Goal: Task Accomplishment & Management: Manage account settings

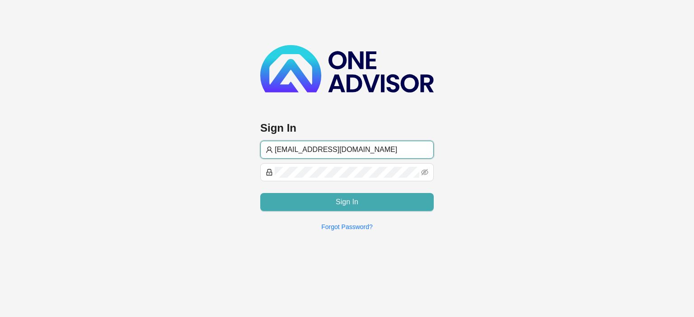
type input "[EMAIL_ADDRESS][DOMAIN_NAME]"
click at [355, 203] on span "Sign In" at bounding box center [346, 202] width 23 height 11
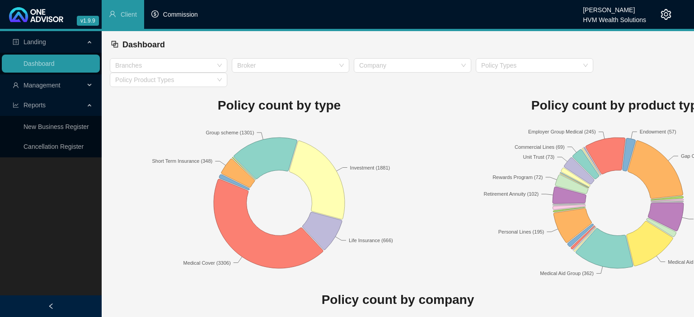
click at [182, 21] on li "Commission" at bounding box center [174, 14] width 61 height 29
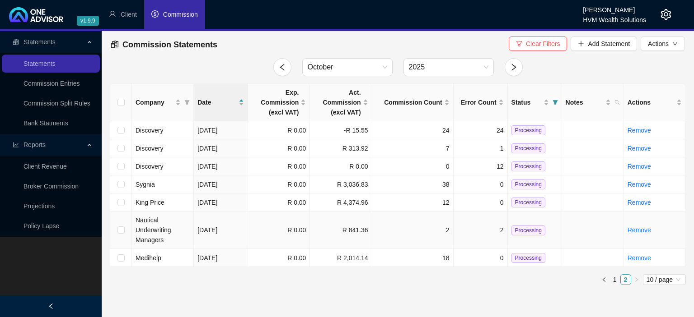
click at [163, 228] on span "Nautical Underwriting Managers" at bounding box center [153, 230] width 36 height 27
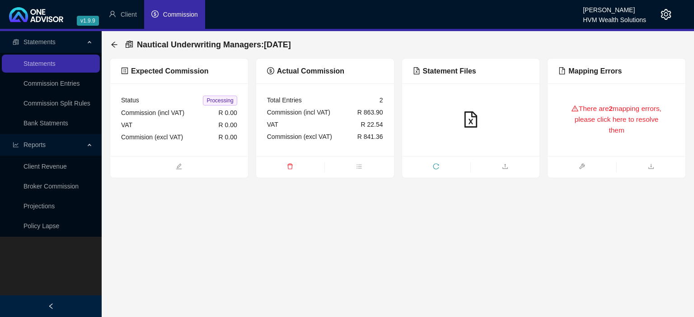
click at [623, 115] on div "There are 2 mapping errors, please click here to resolve them" at bounding box center [616, 119] width 116 height 51
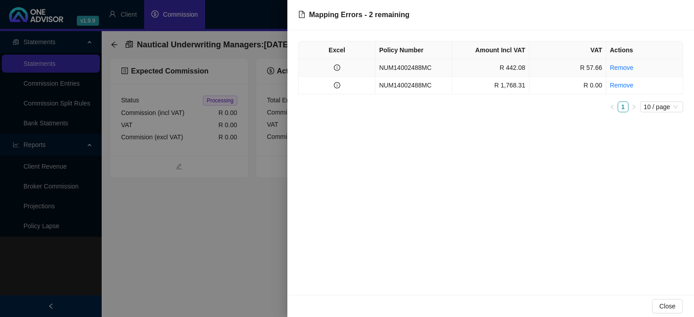
click at [410, 72] on td "NUM14002488MC" at bounding box center [413, 68] width 77 height 18
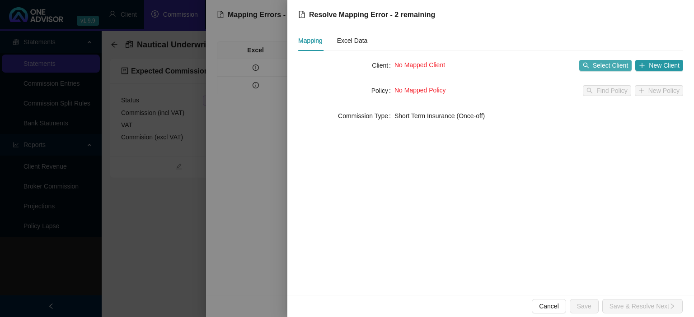
click at [596, 66] on span "Select Client" at bounding box center [610, 66] width 36 height 10
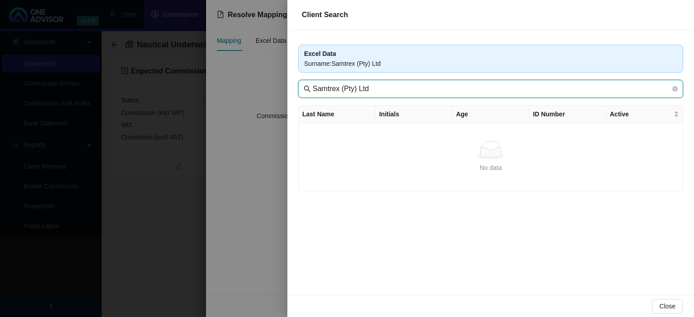
drag, startPoint x: 338, startPoint y: 88, endPoint x: 466, endPoint y: 92, distance: 128.3
click at [466, 92] on input "Samtrex (Pty) Ltd" at bounding box center [491, 89] width 358 height 11
type input "Samtrex"
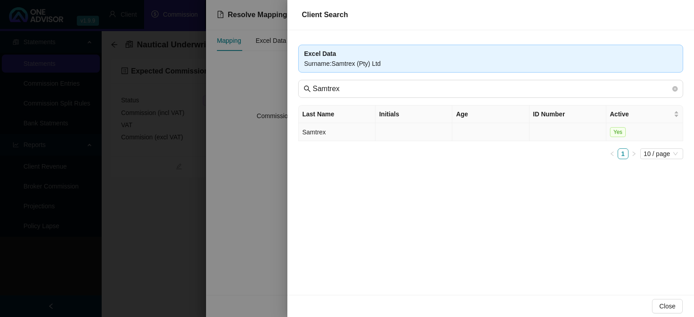
click at [319, 133] on td "Samtrex" at bounding box center [336, 132] width 77 height 18
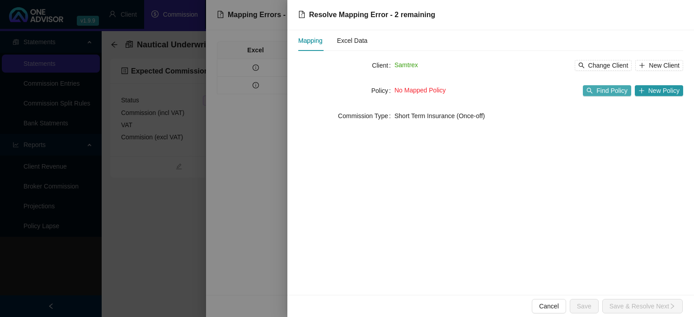
click at [597, 95] on button "Find Policy" at bounding box center [606, 90] width 48 height 11
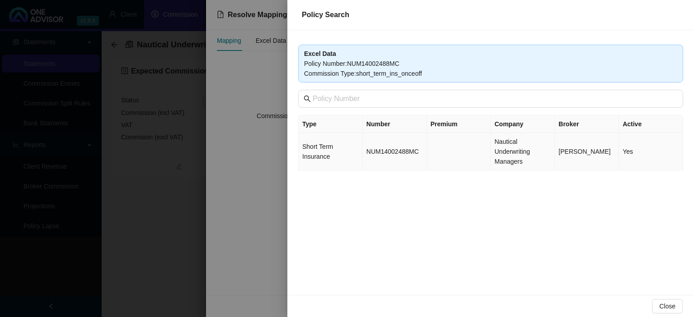
click at [404, 155] on td "NUM14002488MC" at bounding box center [395, 151] width 64 height 37
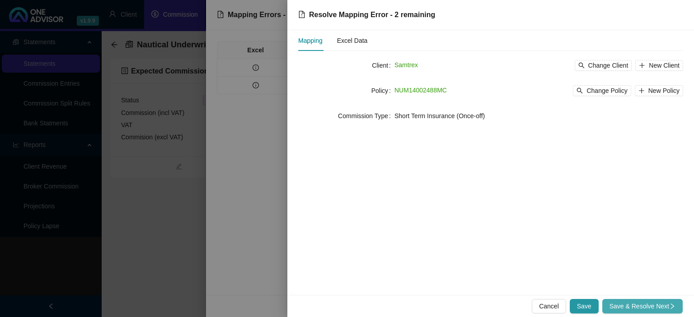
click at [634, 304] on span "Save & Resolve Next" at bounding box center [642, 307] width 66 height 10
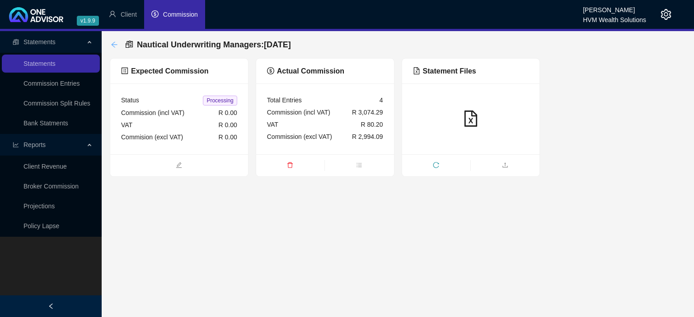
click at [113, 46] on icon "arrow-left" at bounding box center [114, 45] width 6 height 6
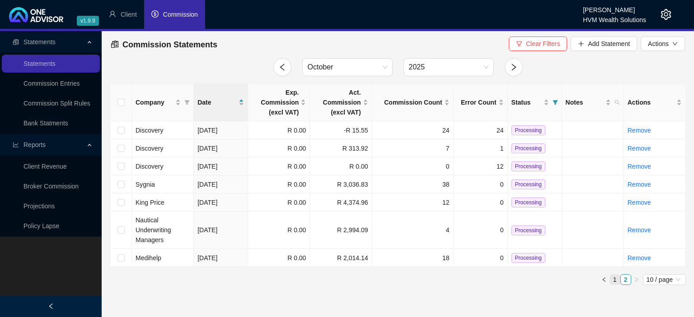
click at [615, 278] on link "1" at bounding box center [615, 280] width 10 height 10
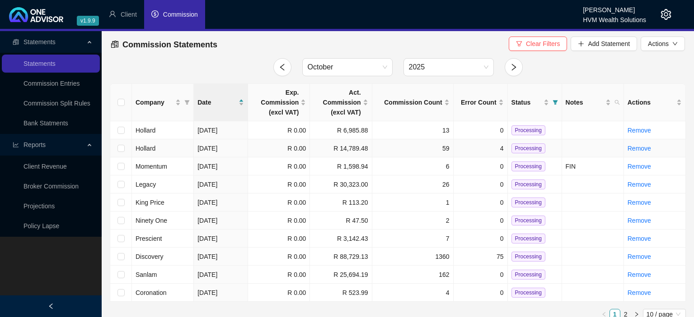
click at [243, 142] on td "[DATE]" at bounding box center [221, 149] width 54 height 18
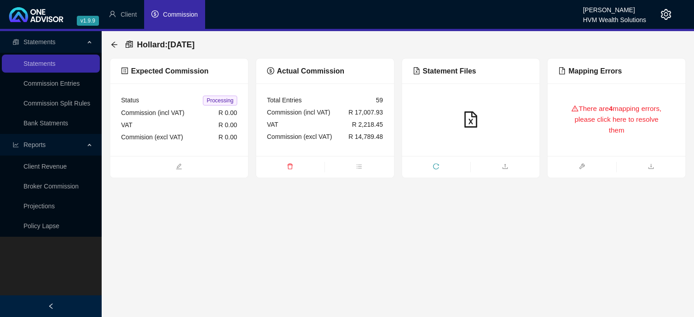
click at [590, 145] on div "There are 4 mapping errors, please click here to resolve them" at bounding box center [616, 119] width 116 height 51
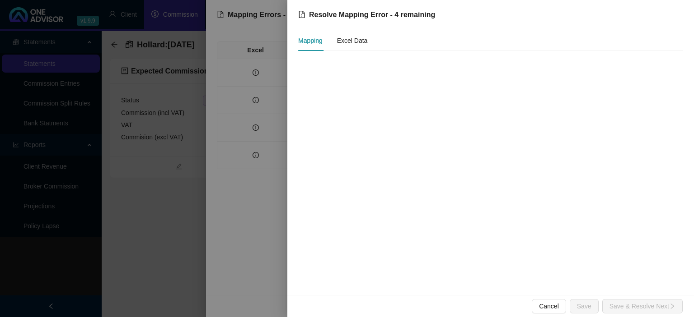
click at [271, 221] on div at bounding box center [347, 158] width 694 height 317
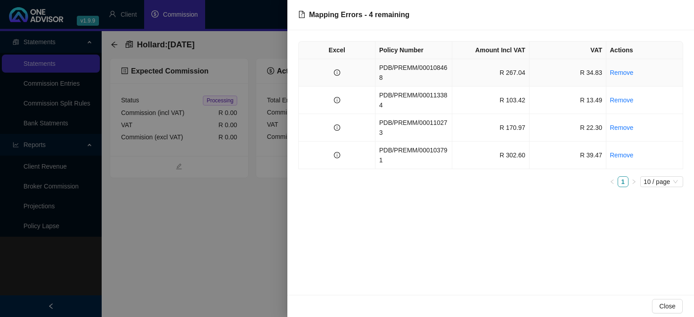
click at [407, 64] on td "PDB/PREMM/000108468" at bounding box center [413, 73] width 77 height 28
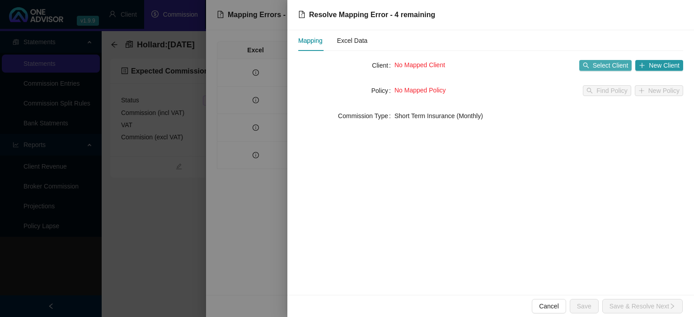
click at [605, 66] on span "Select Client" at bounding box center [610, 66] width 36 height 10
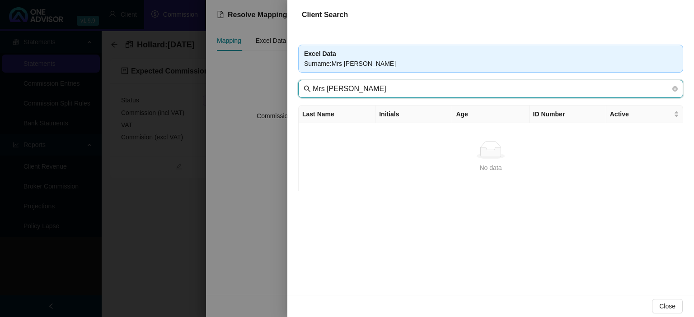
drag, startPoint x: 335, startPoint y: 88, endPoint x: 67, endPoint y: 86, distance: 267.8
click at [312, 86] on input "Mrs [PERSON_NAME]" at bounding box center [491, 89] width 358 height 11
type input "Dalziel"
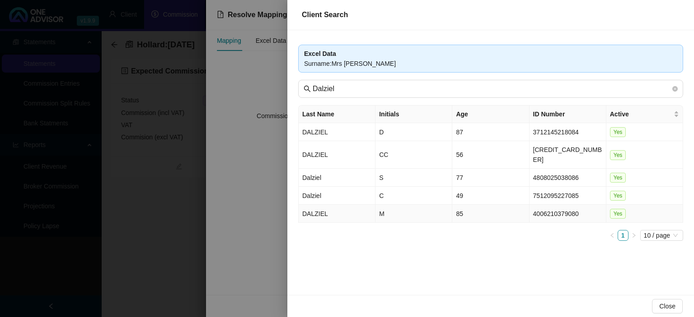
click at [523, 205] on td "85" at bounding box center [490, 214] width 77 height 18
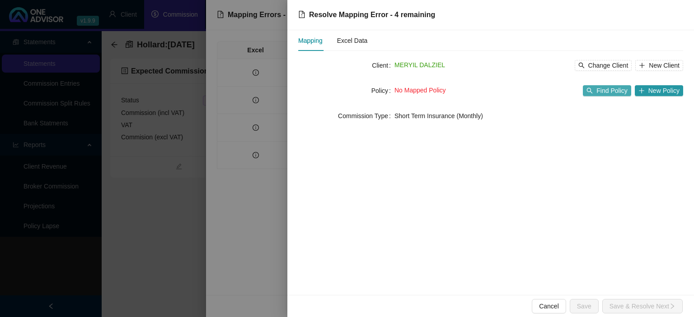
click at [602, 90] on span "Find Policy" at bounding box center [611, 91] width 31 height 10
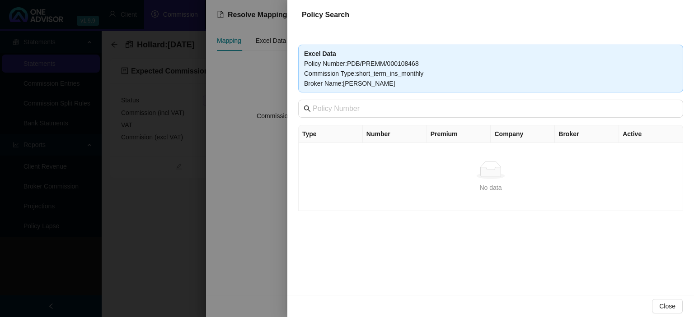
click at [255, 242] on div at bounding box center [347, 158] width 694 height 317
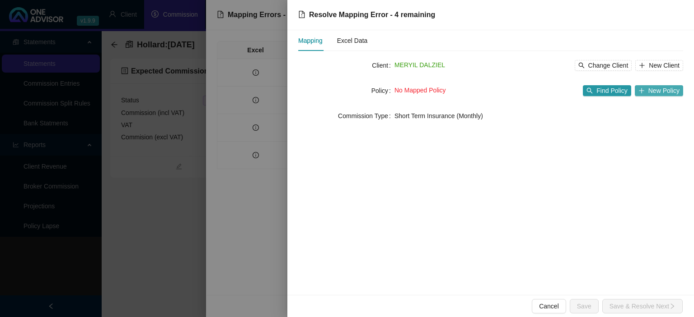
click at [646, 88] on button "New Policy" at bounding box center [658, 90] width 48 height 11
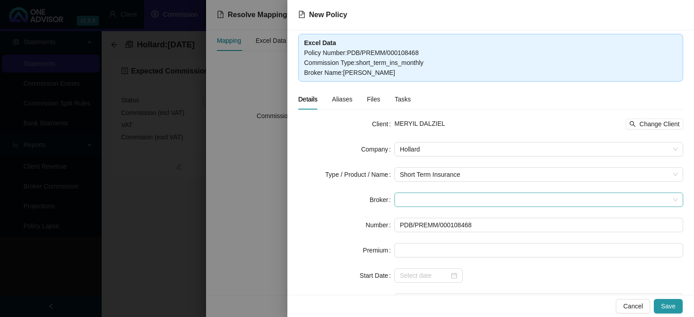
click at [421, 197] on span at bounding box center [539, 200] width 278 height 14
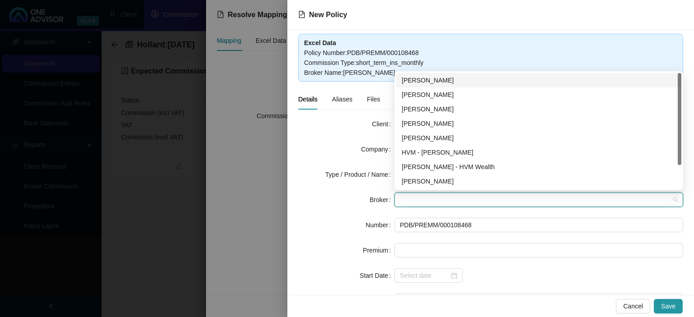
type input "v"
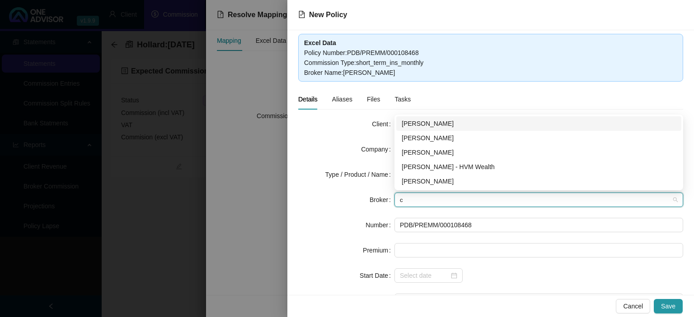
type input "ch"
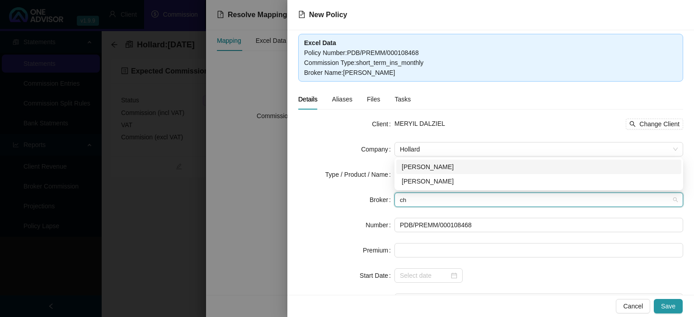
click at [436, 168] on div "[PERSON_NAME]" at bounding box center [538, 167] width 274 height 10
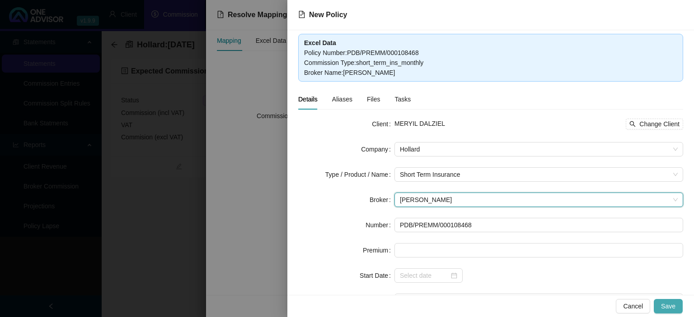
click at [666, 307] on span "Save" at bounding box center [668, 307] width 14 height 10
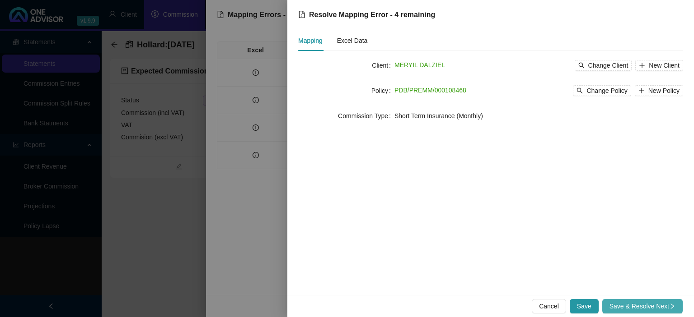
click at [665, 307] on span "Save & Resolve Next" at bounding box center [642, 307] width 66 height 10
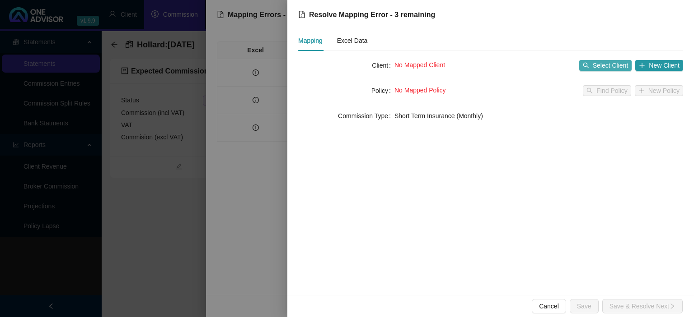
click at [595, 62] on span "Select Client" at bounding box center [610, 66] width 36 height 10
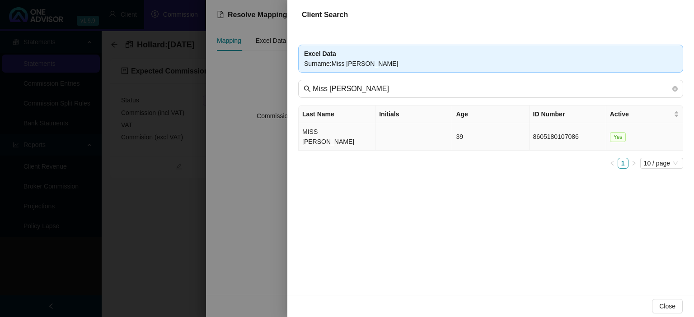
click at [335, 134] on td "MISS [PERSON_NAME]" at bounding box center [336, 137] width 77 height 28
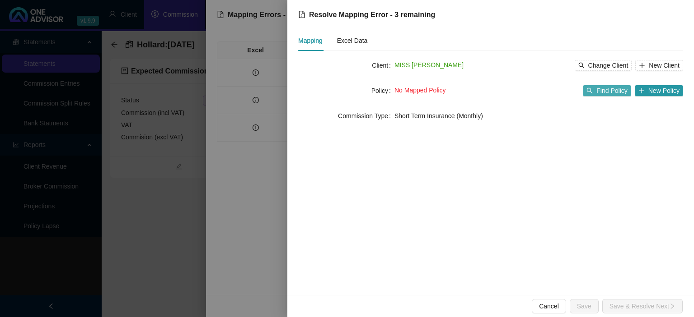
click at [611, 89] on span "Find Policy" at bounding box center [611, 91] width 31 height 10
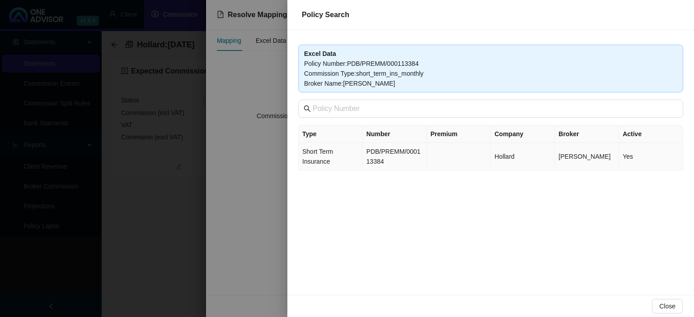
click at [398, 161] on td "PDB/PREMM/000113384" at bounding box center [395, 157] width 64 height 28
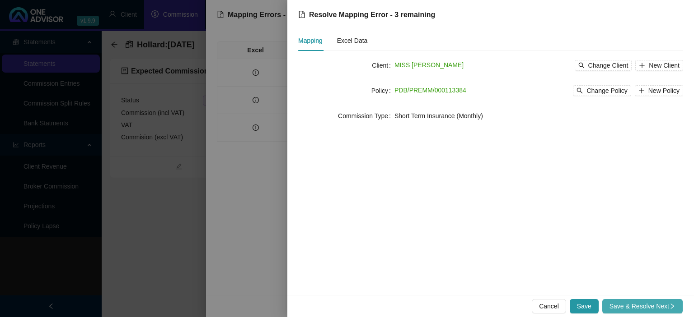
click at [644, 301] on button "Save & Resolve Next" at bounding box center [642, 306] width 80 height 14
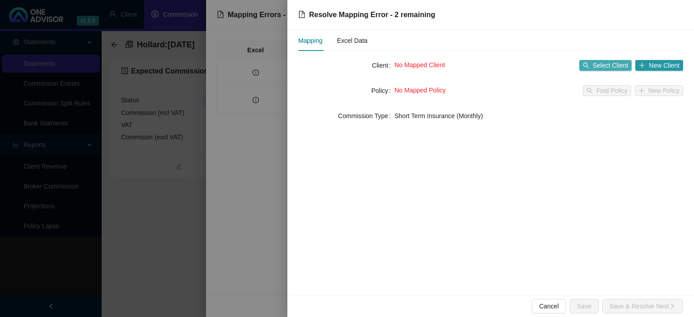
click at [601, 68] on span "Select Client" at bounding box center [610, 66] width 36 height 10
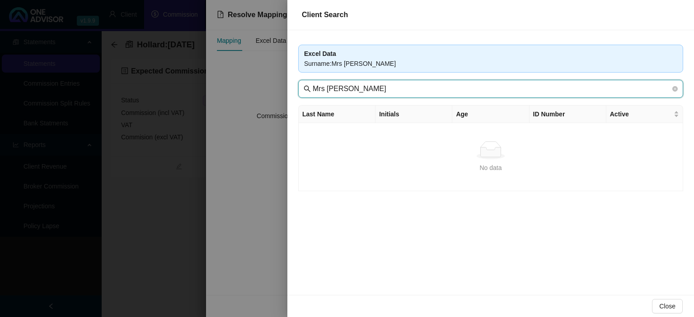
drag, startPoint x: 330, startPoint y: 87, endPoint x: 281, endPoint y: 88, distance: 48.8
click at [312, 88] on input "Mrs [PERSON_NAME]" at bounding box center [491, 89] width 358 height 11
type input "[PERSON_NAME]"
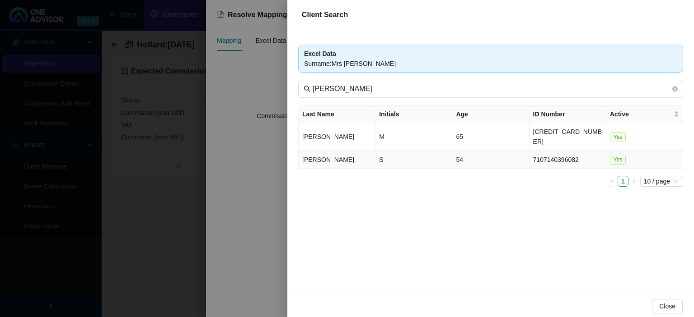
click at [336, 152] on td "[PERSON_NAME]" at bounding box center [336, 160] width 77 height 18
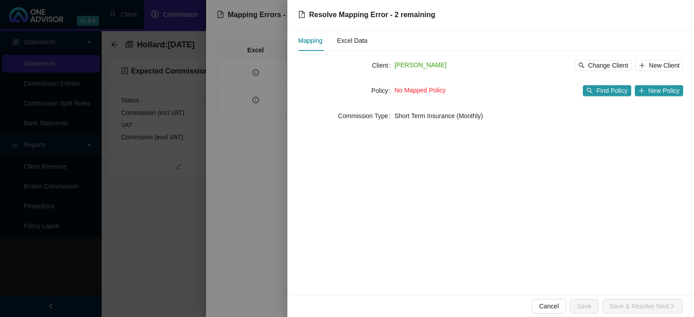
click at [599, 107] on form "Client [PERSON_NAME] Change Client New Client Policy No Mapped Policy Find Poli…" at bounding box center [490, 90] width 385 height 65
click at [599, 97] on div "No Mapped Policy Find Policy New Policy" at bounding box center [538, 91] width 289 height 14
click at [599, 93] on span "Find Policy" at bounding box center [611, 91] width 31 height 10
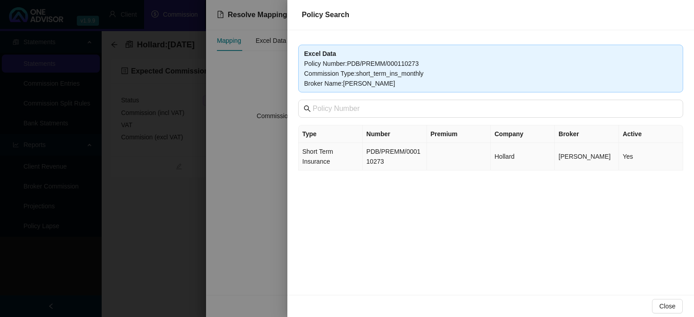
click at [367, 159] on td "PDB/PREMM/000110273" at bounding box center [395, 157] width 64 height 28
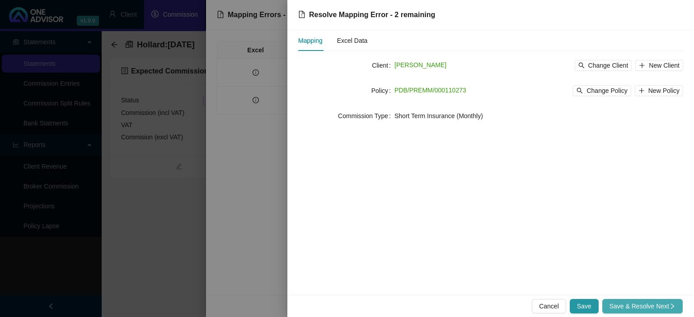
click at [662, 309] on span "Save & Resolve Next" at bounding box center [642, 307] width 66 height 10
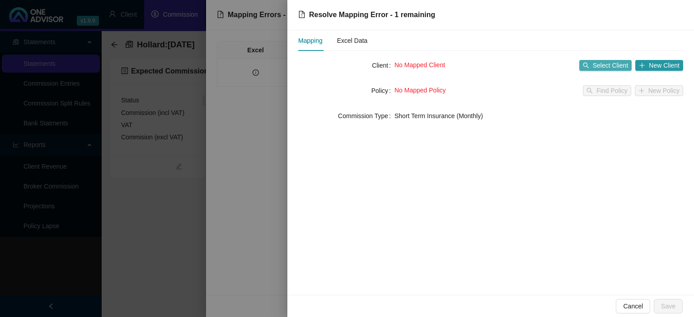
click at [598, 69] on span "Select Client" at bounding box center [610, 66] width 36 height 10
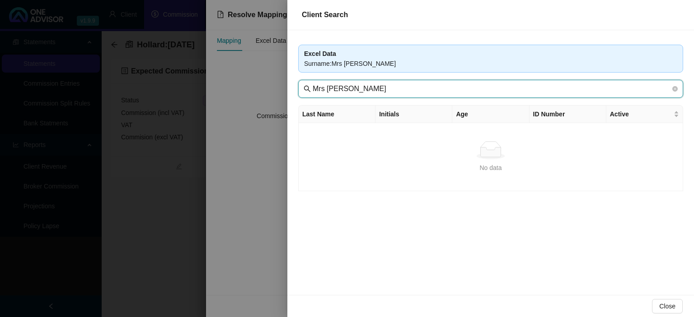
drag, startPoint x: 329, startPoint y: 88, endPoint x: 254, endPoint y: 90, distance: 75.0
click at [312, 90] on input "Mrs [PERSON_NAME]" at bounding box center [491, 89] width 358 height 11
type input "[PERSON_NAME]"
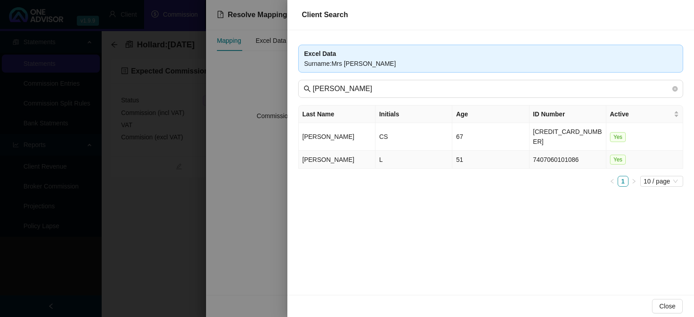
click at [373, 151] on td "[PERSON_NAME]" at bounding box center [336, 160] width 77 height 18
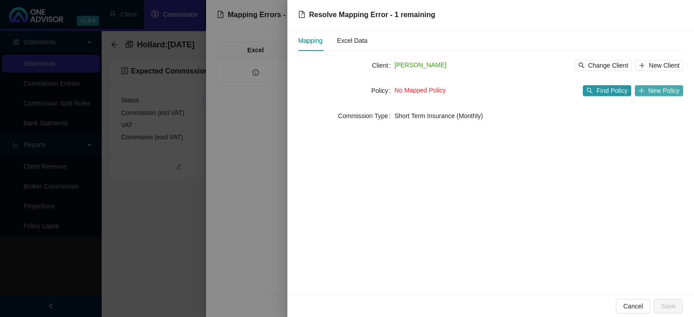
click at [647, 93] on button "New Policy" at bounding box center [658, 90] width 48 height 11
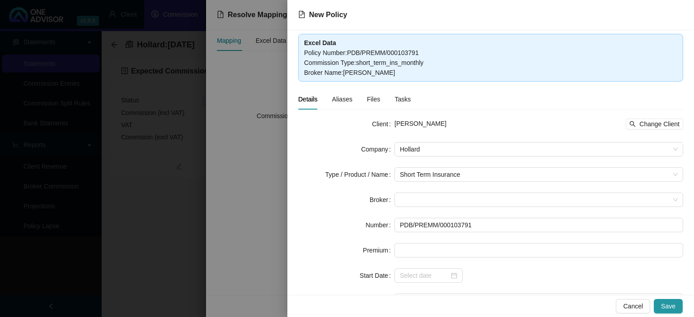
click at [610, 303] on div "Cancel Save" at bounding box center [490, 306] width 406 height 22
click at [640, 306] on span "Cancel" at bounding box center [633, 307] width 20 height 10
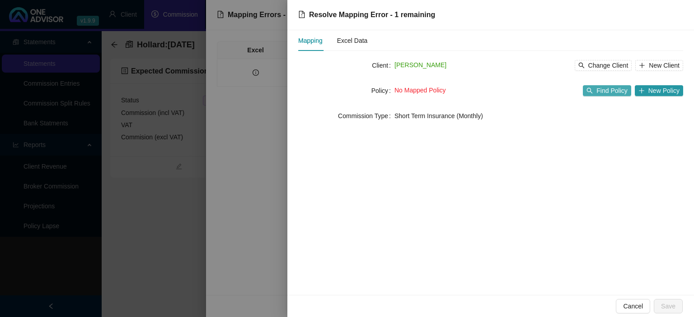
click at [609, 93] on span "Find Policy" at bounding box center [611, 91] width 31 height 10
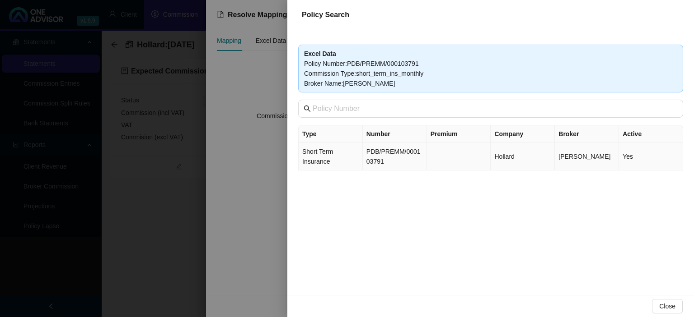
click at [368, 163] on td "PDB/PREMM/000103791" at bounding box center [395, 157] width 64 height 28
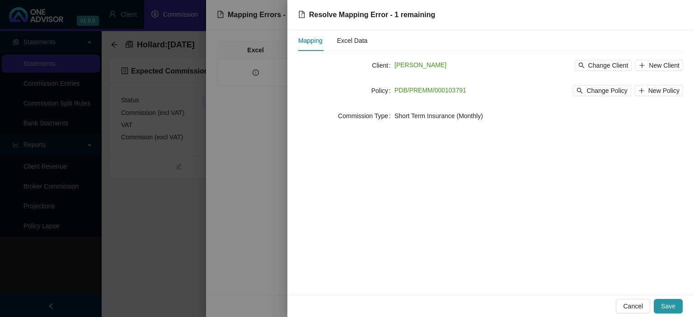
click at [685, 307] on div "Cancel Save" at bounding box center [490, 306] width 406 height 22
click at [673, 303] on span "Save" at bounding box center [668, 307] width 14 height 10
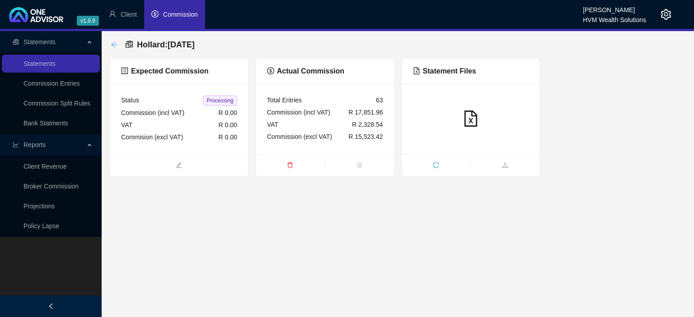
click at [111, 44] on icon "arrow-left" at bounding box center [114, 44] width 7 height 7
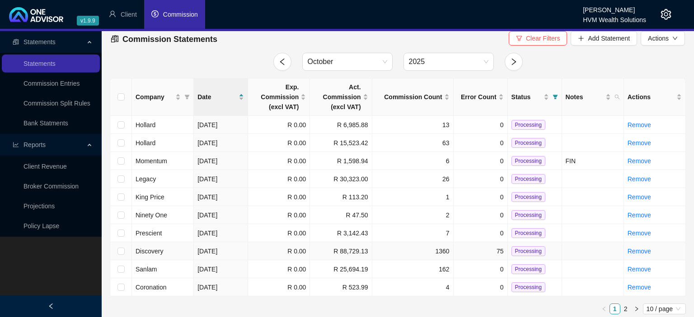
scroll to position [9, 0]
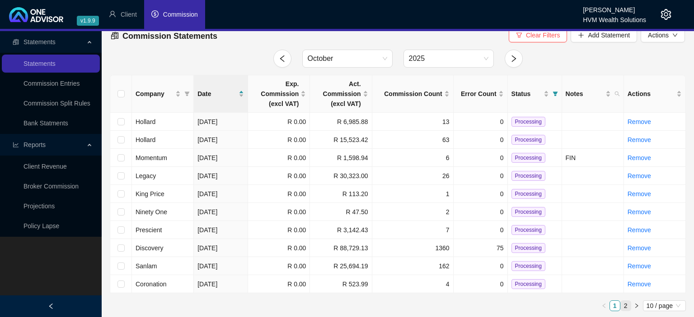
click at [626, 303] on link "2" at bounding box center [625, 306] width 10 height 10
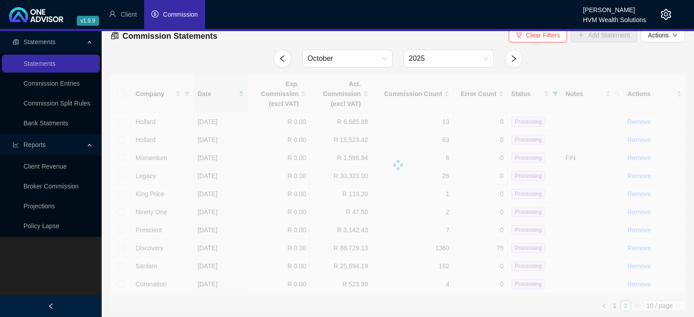
scroll to position [0, 0]
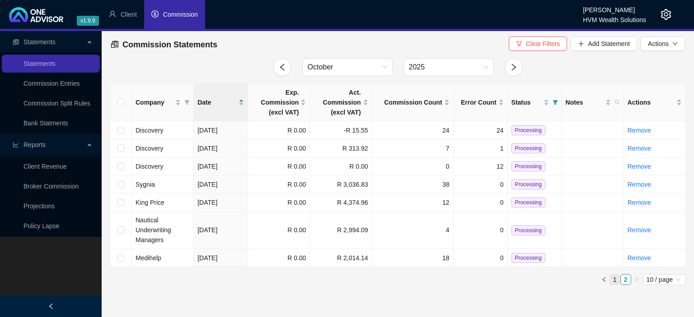
click at [610, 281] on link "1" at bounding box center [615, 280] width 10 height 10
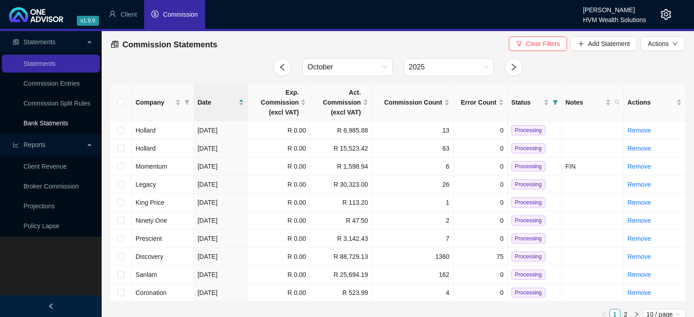
click at [48, 126] on link "Bank Statments" at bounding box center [45, 123] width 45 height 7
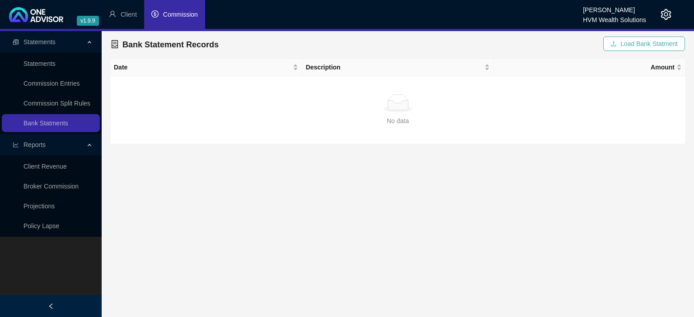
click at [621, 41] on button "Load Bank Statment" at bounding box center [644, 44] width 82 height 14
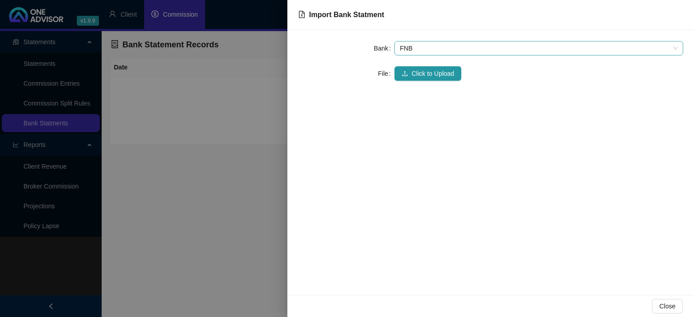
click at [423, 52] on span "FNB" at bounding box center [539, 49] width 278 height 14
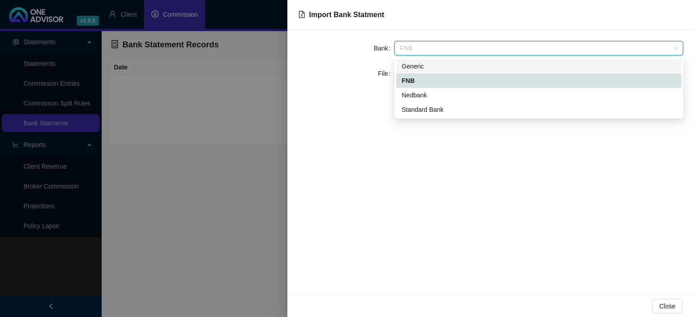
click at [418, 65] on div "Generic" at bounding box center [538, 66] width 274 height 10
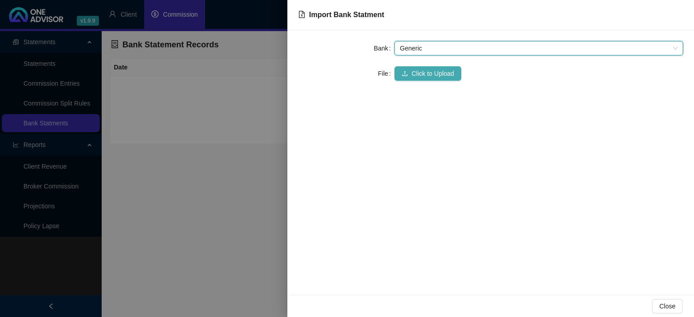
click at [414, 72] on span "Click to Upload" at bounding box center [432, 74] width 42 height 10
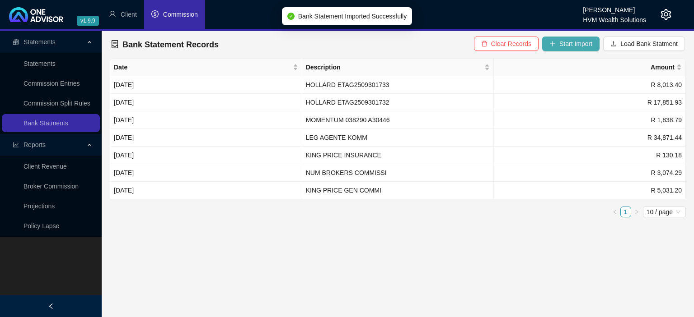
click at [573, 49] on button "Start Import" at bounding box center [570, 44] width 57 height 14
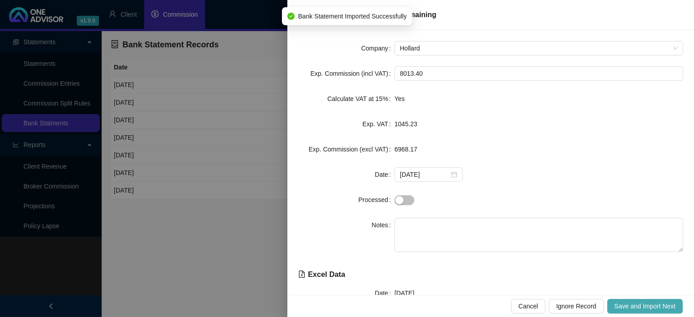
click at [629, 310] on span "Save and Import Next" at bounding box center [644, 307] width 61 height 10
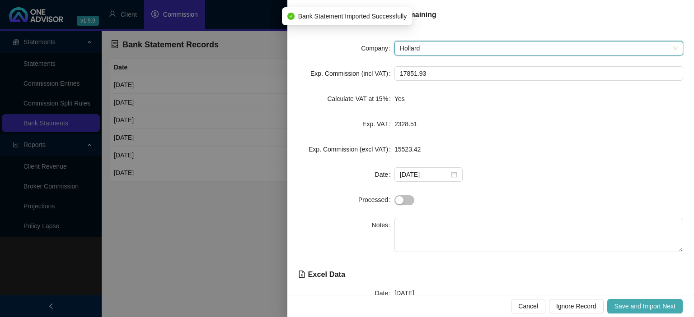
click at [629, 306] on span "Save and Import Next" at bounding box center [644, 307] width 61 height 10
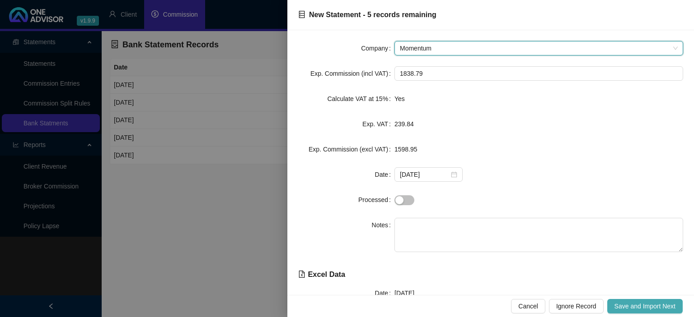
click at [629, 306] on span "Save and Import Next" at bounding box center [644, 307] width 61 height 10
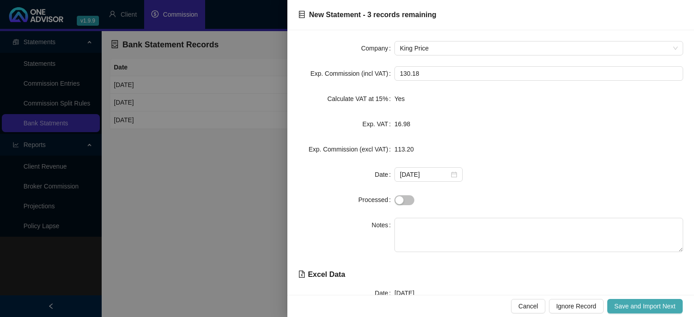
click at [629, 306] on span "Save and Import Next" at bounding box center [644, 307] width 61 height 10
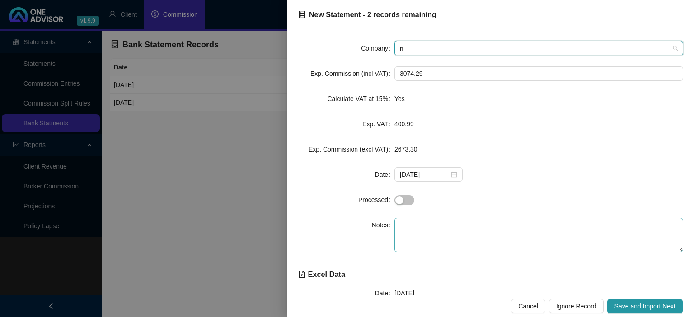
scroll to position [159, 0]
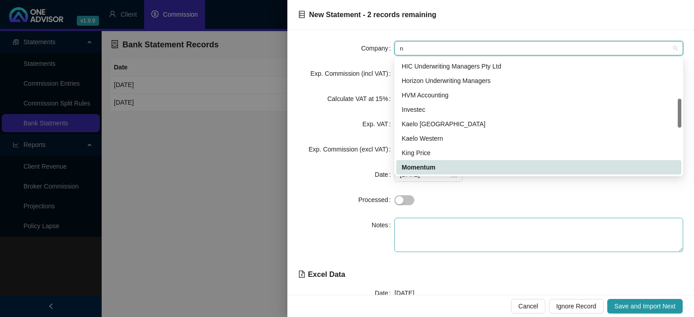
type input "na"
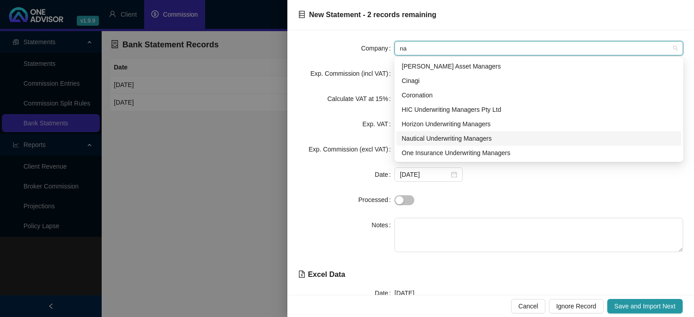
click at [431, 144] on div "Nautical Underwriting Managers" at bounding box center [538, 138] width 285 height 14
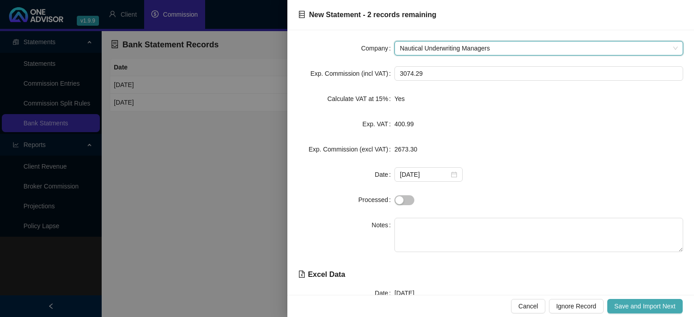
click at [628, 308] on span "Save and Import Next" at bounding box center [644, 307] width 61 height 10
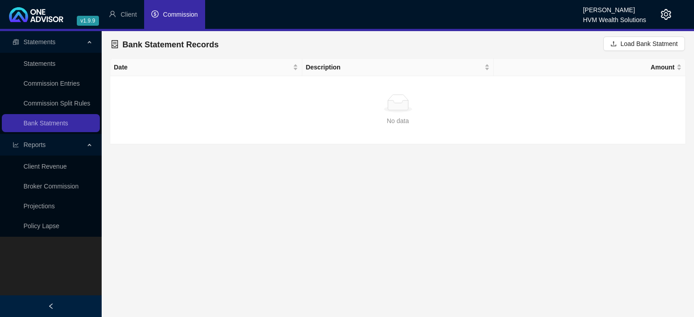
click at [177, 23] on li "Commission" at bounding box center [174, 14] width 61 height 29
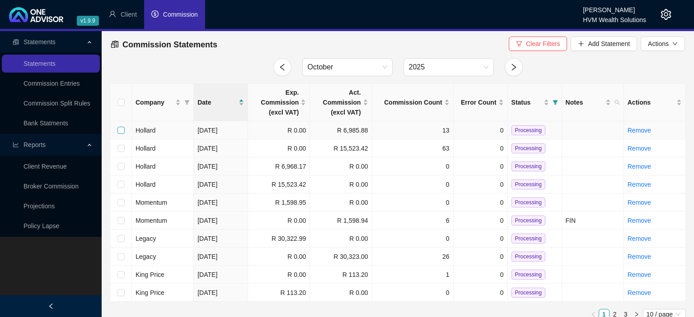
click at [118, 132] on input "checkbox" at bounding box center [120, 130] width 7 height 7
checkbox input "true"
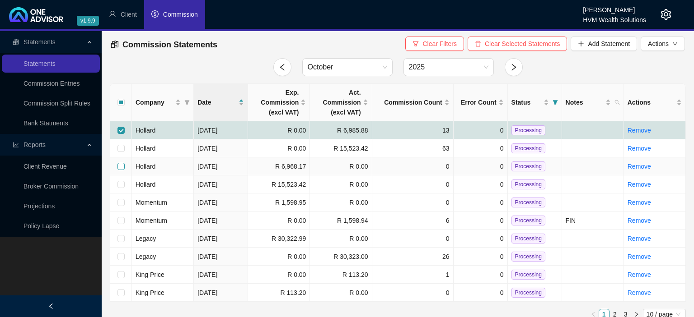
click at [118, 166] on input "checkbox" at bounding box center [120, 166] width 7 height 7
checkbox input "true"
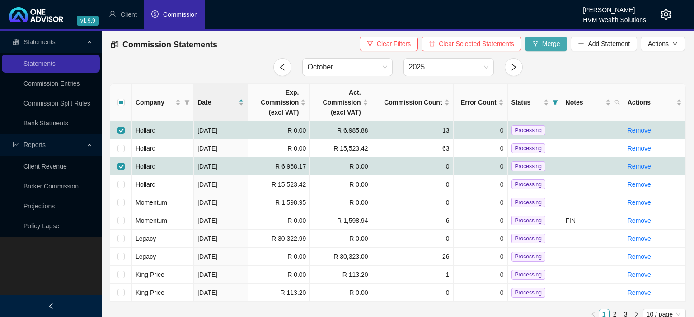
click at [539, 41] on button "Merge" at bounding box center [546, 44] width 42 height 14
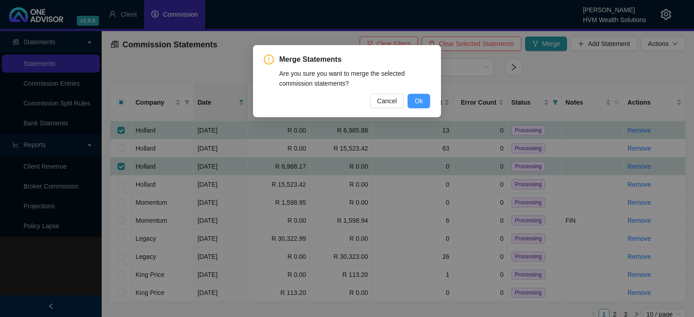
click at [412, 104] on button "Ok" at bounding box center [418, 101] width 23 height 14
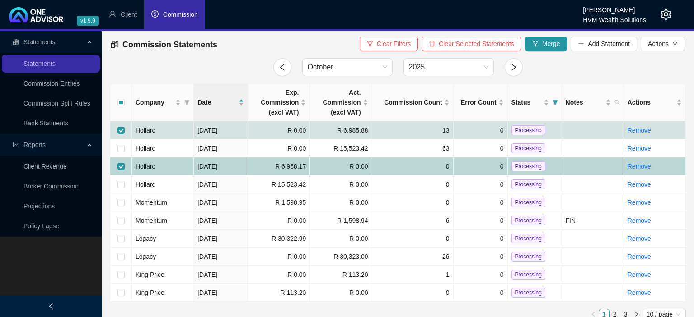
checkbox input "false"
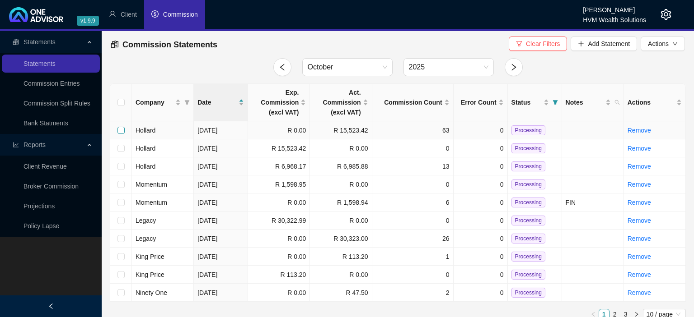
click at [120, 130] on input "checkbox" at bounding box center [120, 130] width 7 height 7
checkbox input "true"
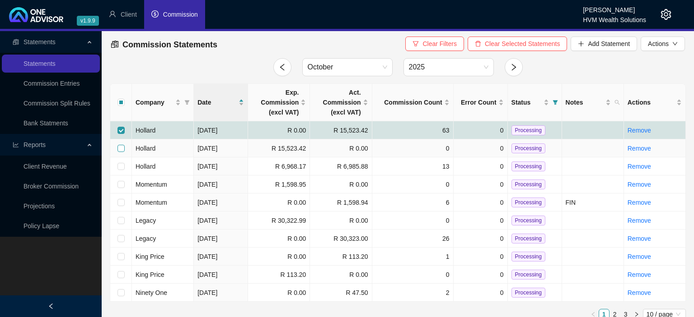
click at [120, 148] on input "checkbox" at bounding box center [120, 148] width 7 height 7
checkbox input "true"
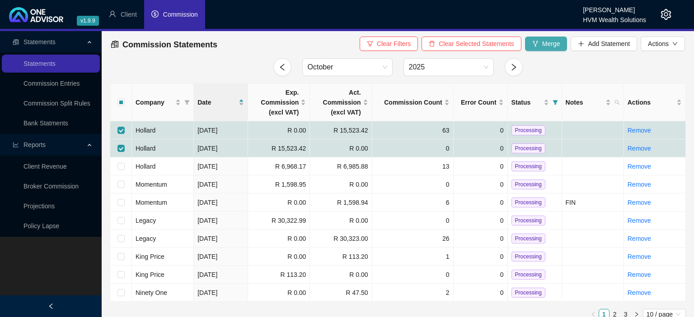
click at [546, 44] on span "Merge" at bounding box center [551, 44] width 18 height 10
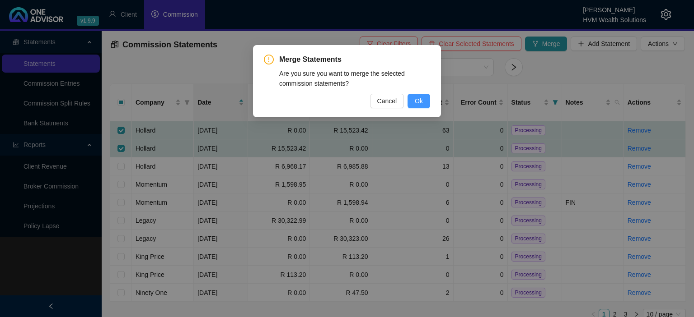
click at [419, 101] on span "Ok" at bounding box center [418, 101] width 8 height 10
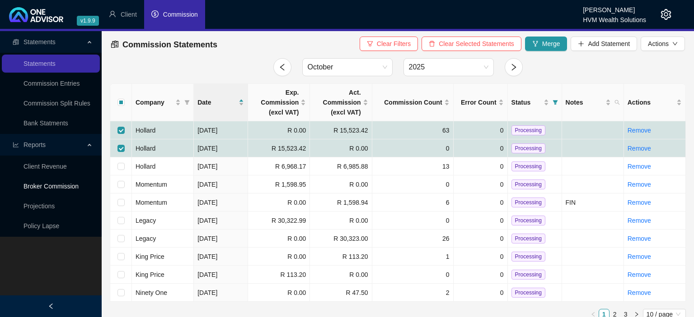
checkbox input "false"
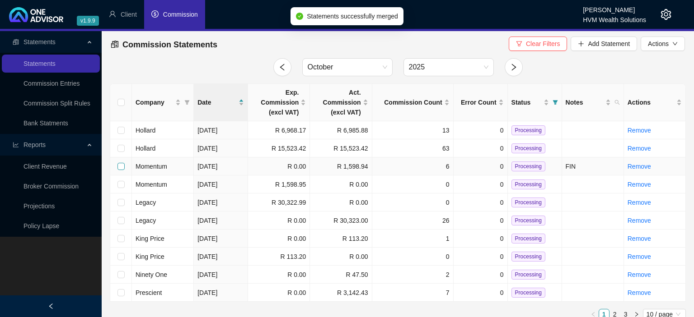
click at [119, 167] on input "checkbox" at bounding box center [120, 166] width 7 height 7
checkbox input "true"
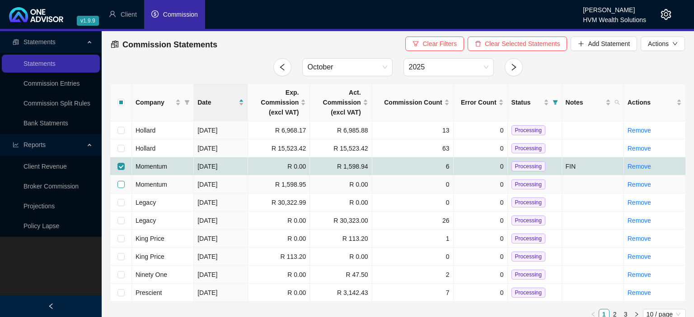
click at [122, 185] on input "checkbox" at bounding box center [120, 184] width 7 height 7
checkbox input "true"
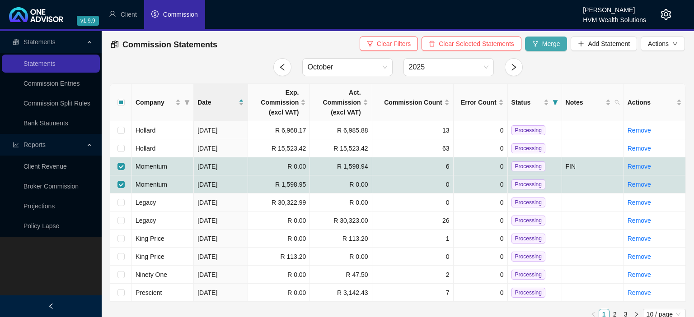
click at [543, 49] on button "Merge" at bounding box center [546, 44] width 42 height 14
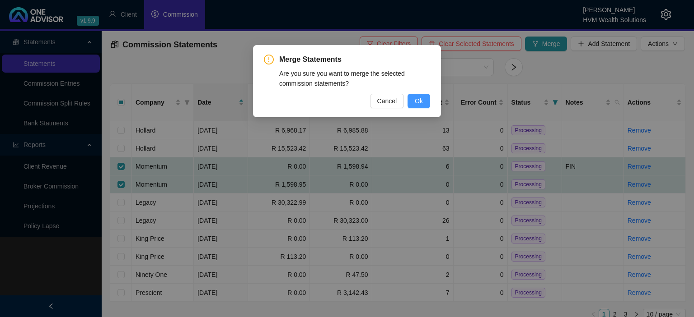
click at [421, 105] on span "Ok" at bounding box center [418, 101] width 8 height 10
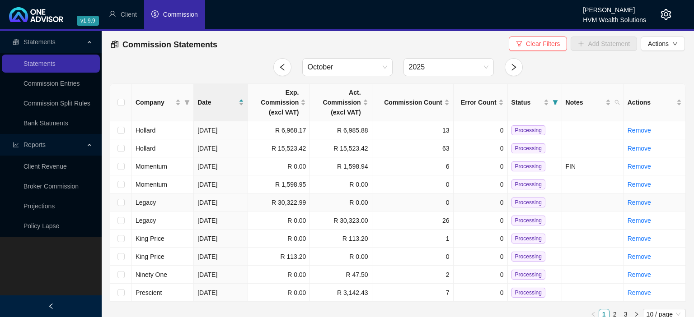
checkbox input "false"
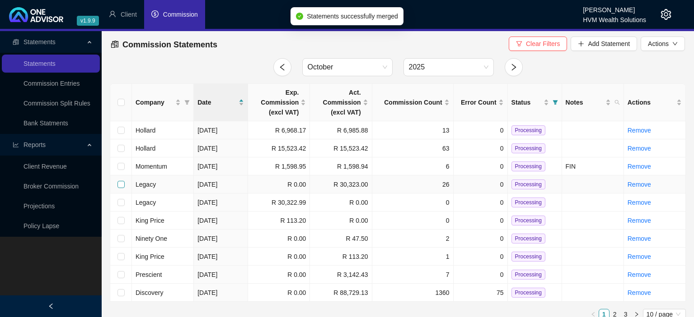
click at [121, 183] on input "checkbox" at bounding box center [120, 184] width 7 height 7
checkbox input "true"
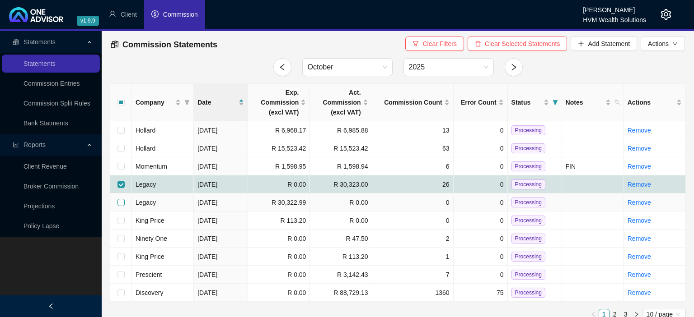
click at [121, 204] on input "checkbox" at bounding box center [120, 202] width 7 height 7
checkbox input "true"
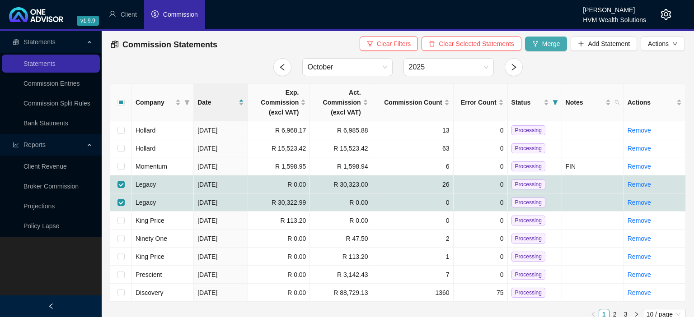
click at [537, 43] on icon "fork" at bounding box center [535, 44] width 6 height 6
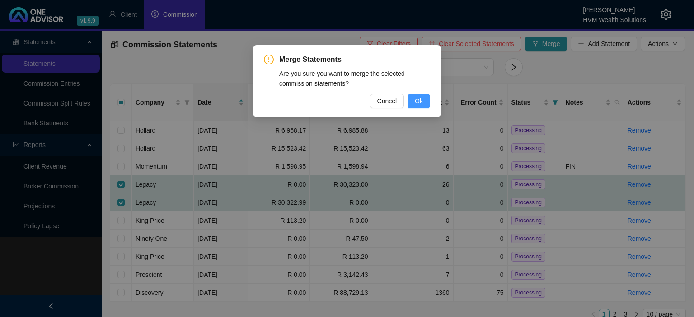
click at [420, 100] on span "Ok" at bounding box center [418, 101] width 8 height 10
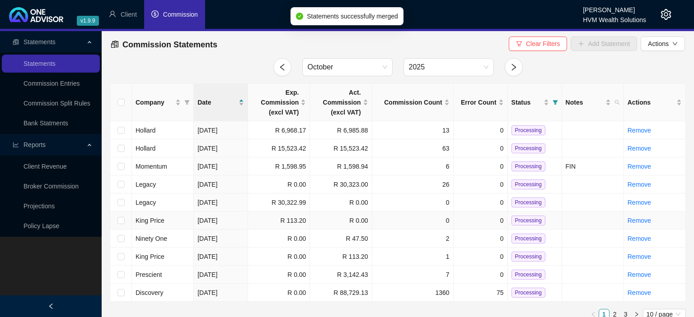
checkbox input "false"
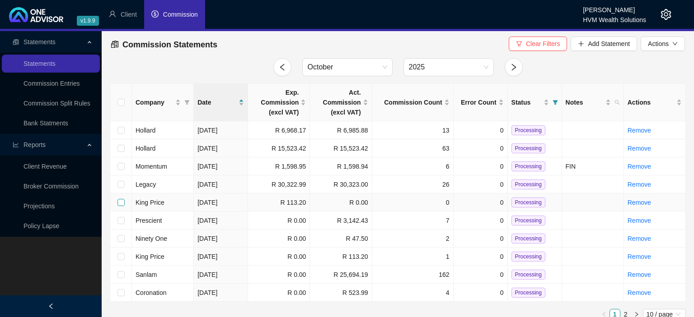
click at [117, 201] on input "checkbox" at bounding box center [120, 202] width 7 height 7
checkbox input "true"
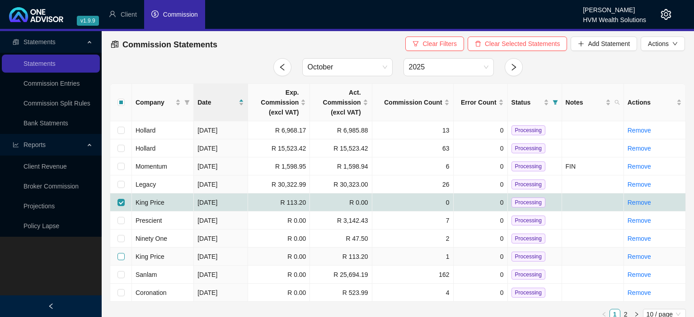
click at [120, 252] on label at bounding box center [120, 257] width 7 height 10
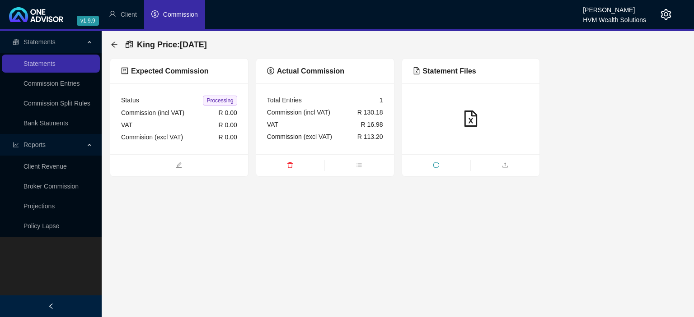
click at [109, 43] on div "King Price : [DATE] Expected Commission Status Processing Commission (incl VAT)…" at bounding box center [398, 104] width 592 height 146
click at [115, 45] on icon "arrow-left" at bounding box center [114, 44] width 7 height 7
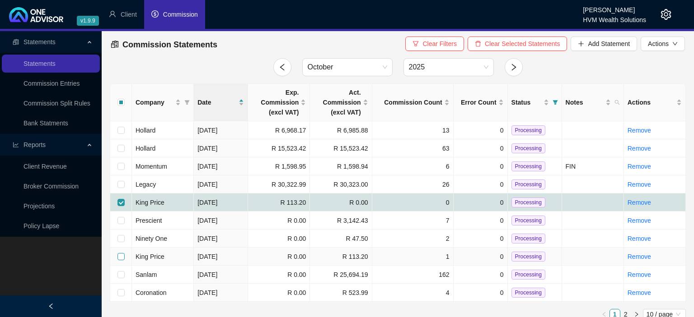
click at [120, 254] on input "checkbox" at bounding box center [120, 256] width 7 height 7
checkbox input "true"
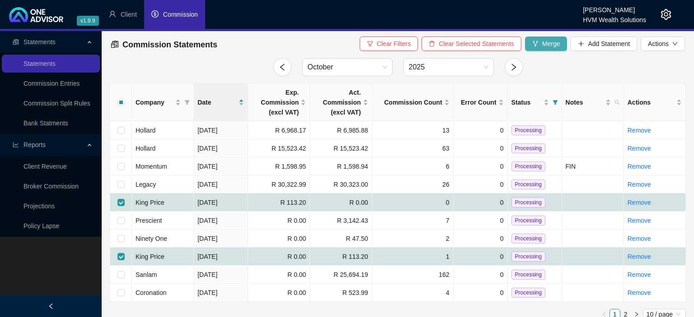
click at [534, 38] on button "Merge" at bounding box center [546, 44] width 42 height 14
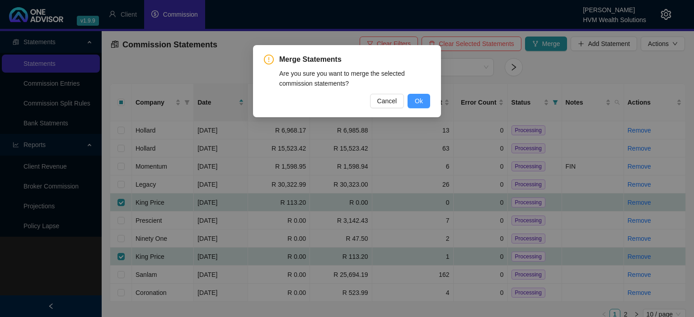
click at [423, 102] on span "Ok" at bounding box center [418, 101] width 8 height 10
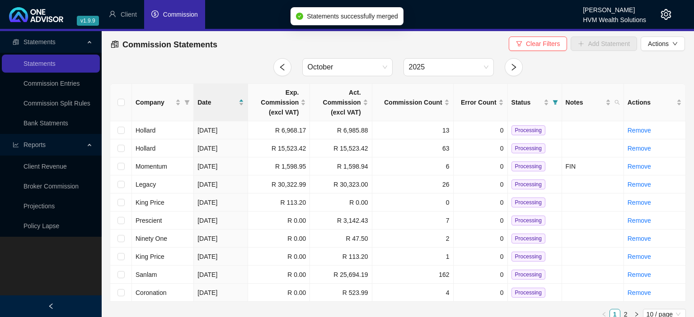
checkbox input "false"
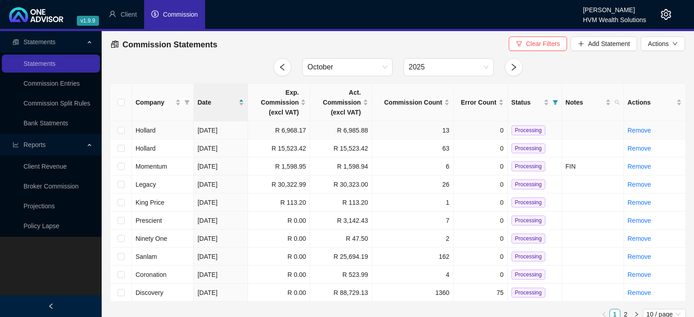
click at [520, 131] on span "Processing" at bounding box center [528, 131] width 34 height 10
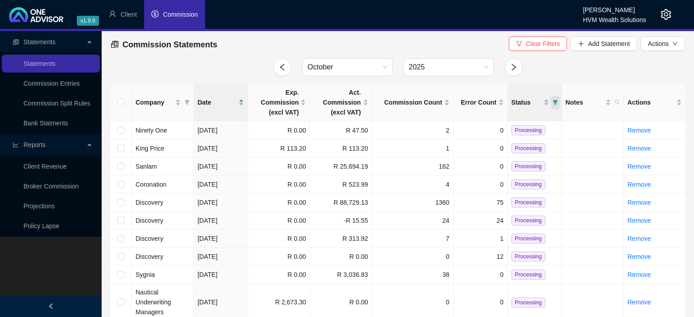
click at [554, 98] on span "Status" at bounding box center [554, 103] width 9 height 14
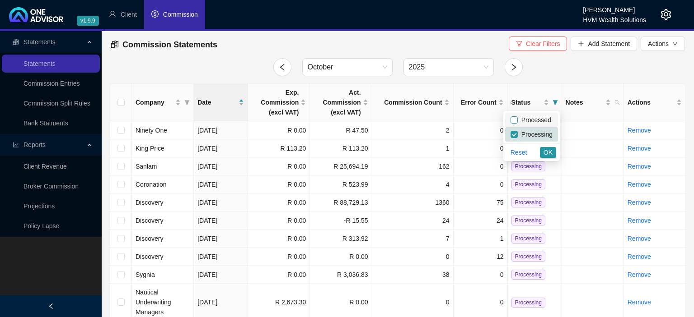
click at [514, 121] on input "checkbox" at bounding box center [513, 119] width 7 height 7
click at [548, 155] on span "OK" at bounding box center [547, 153] width 9 height 10
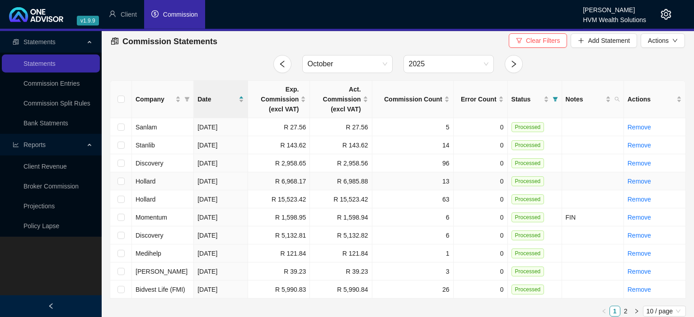
scroll to position [9, 0]
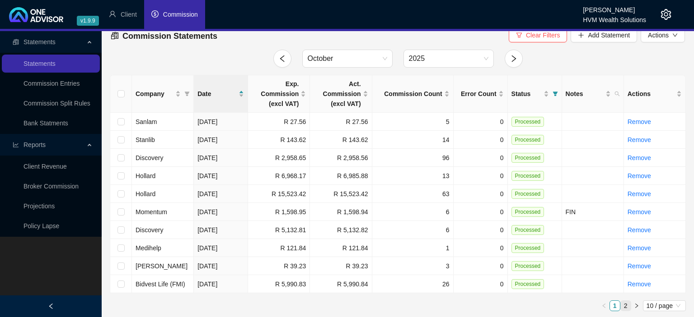
click at [622, 307] on link "2" at bounding box center [625, 306] width 10 height 10
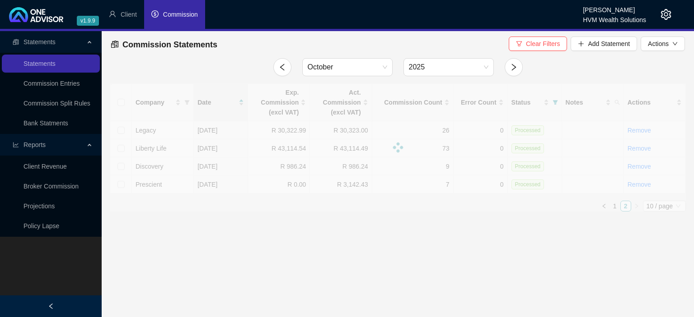
scroll to position [0, 0]
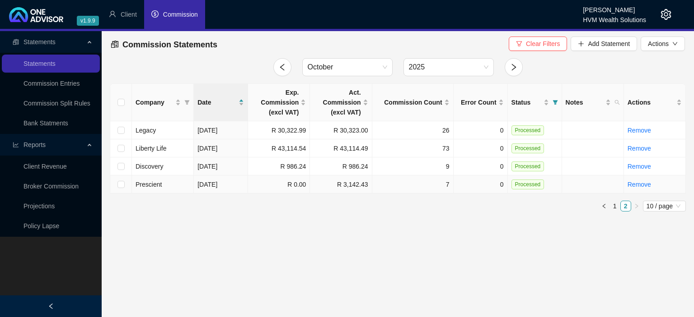
click at [520, 186] on span "Processed" at bounding box center [527, 185] width 33 height 10
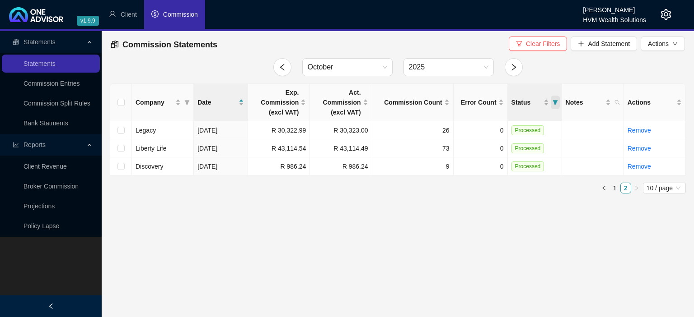
click at [553, 104] on icon "filter" at bounding box center [554, 102] width 5 height 5
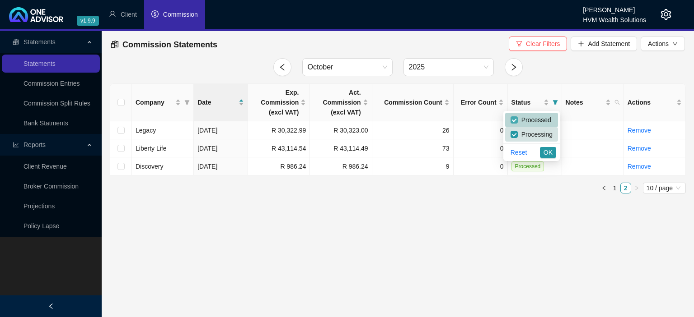
click at [517, 122] on input "checkbox" at bounding box center [513, 119] width 7 height 7
checkbox input "false"
click at [546, 156] on span "OK" at bounding box center [547, 153] width 9 height 10
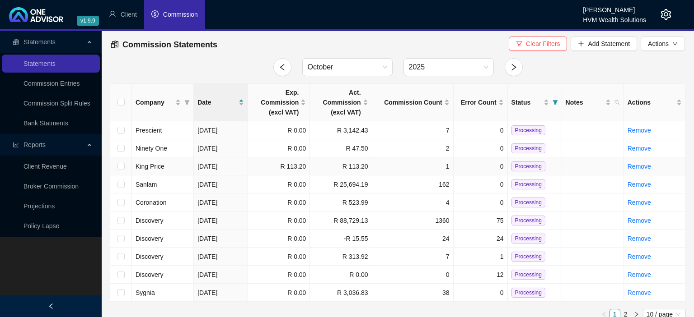
click at [524, 170] on span "Processing" at bounding box center [528, 167] width 34 height 10
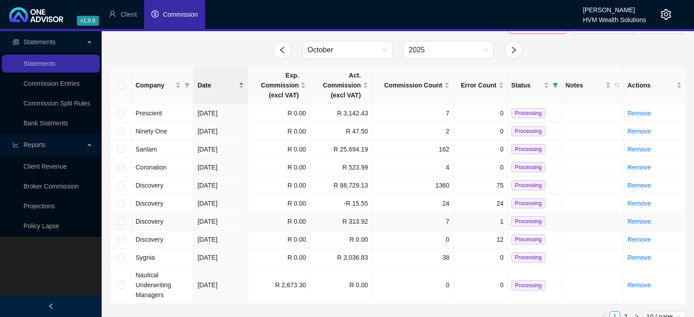
scroll to position [28, 0]
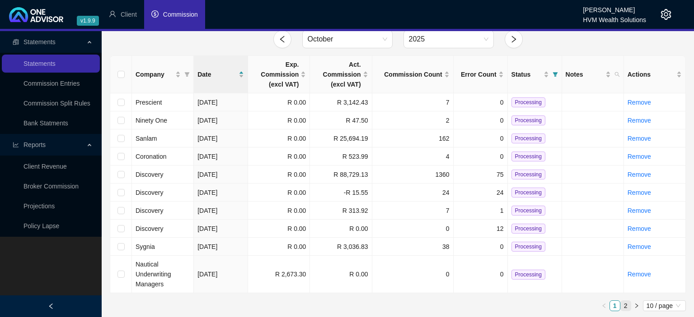
click at [625, 304] on link "2" at bounding box center [625, 306] width 10 height 10
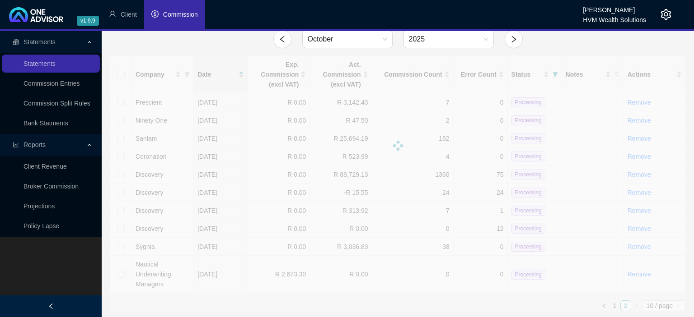
scroll to position [0, 0]
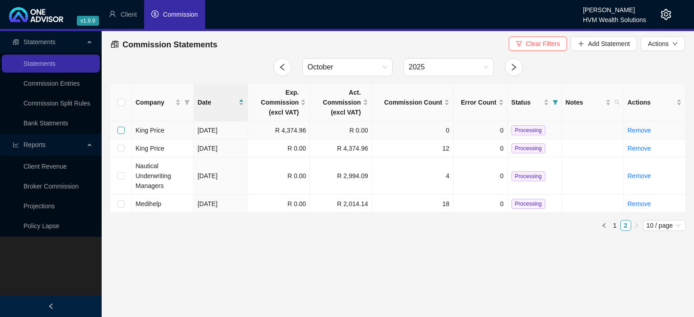
click at [123, 131] on input "checkbox" at bounding box center [120, 130] width 7 height 7
checkbox input "true"
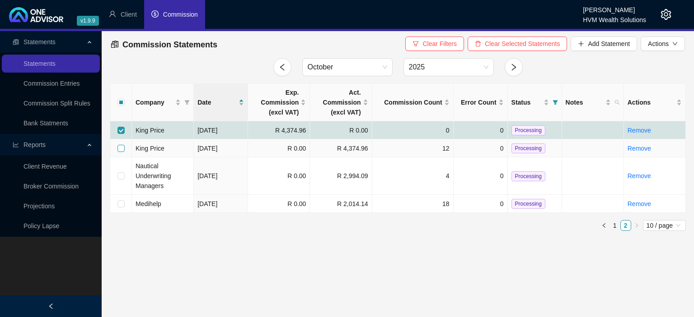
click at [123, 148] on input "checkbox" at bounding box center [120, 148] width 7 height 7
checkbox input "true"
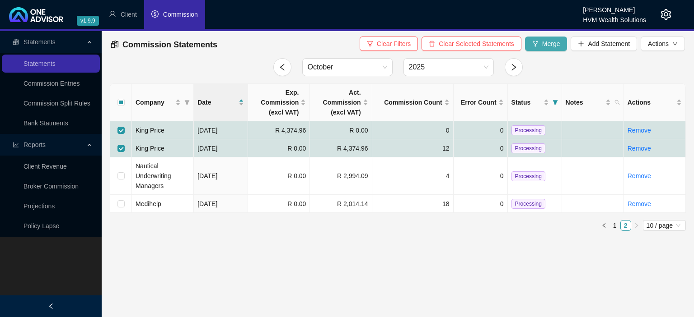
click at [546, 46] on span "Merge" at bounding box center [551, 44] width 18 height 10
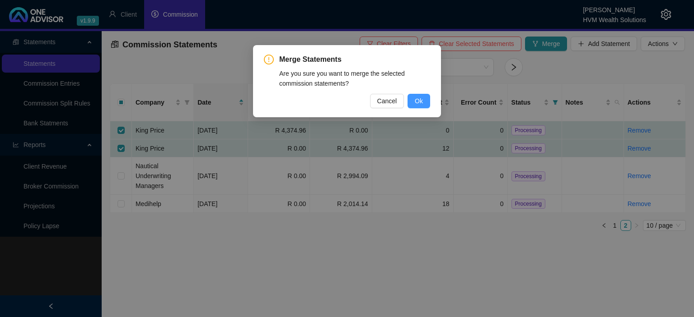
click at [425, 98] on button "Ok" at bounding box center [418, 101] width 23 height 14
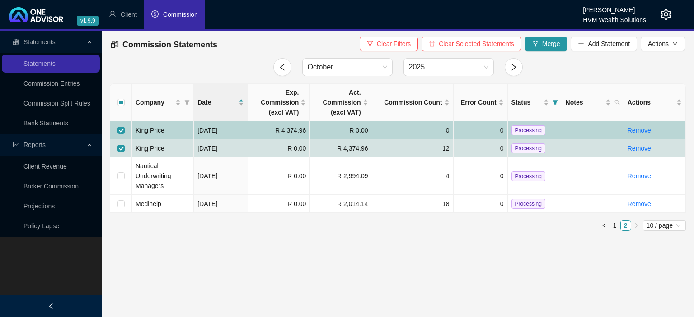
checkbox input "false"
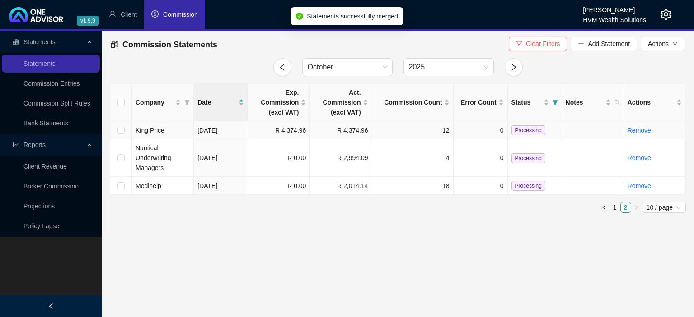
click at [534, 129] on span "Processing" at bounding box center [528, 131] width 34 height 10
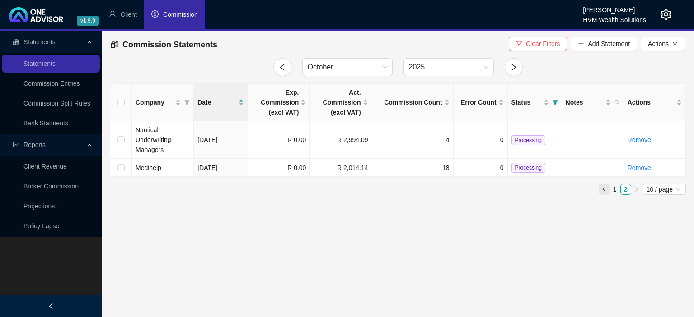
click at [606, 189] on icon "left" at bounding box center [603, 189] width 5 height 5
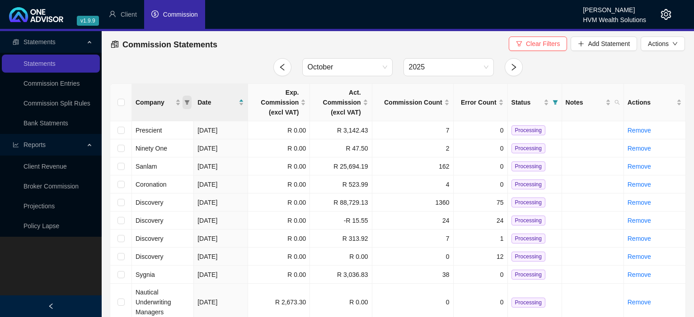
click at [186, 102] on icon "filter" at bounding box center [187, 102] width 5 height 5
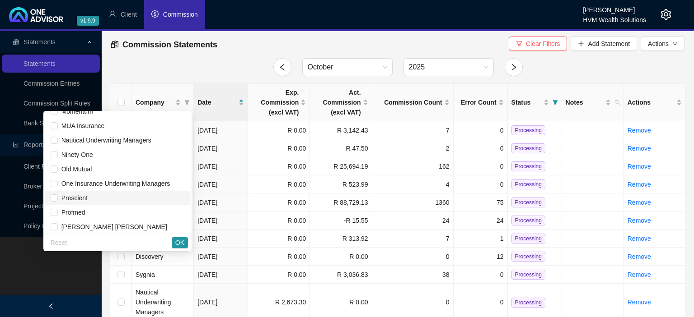
scroll to position [498, 0]
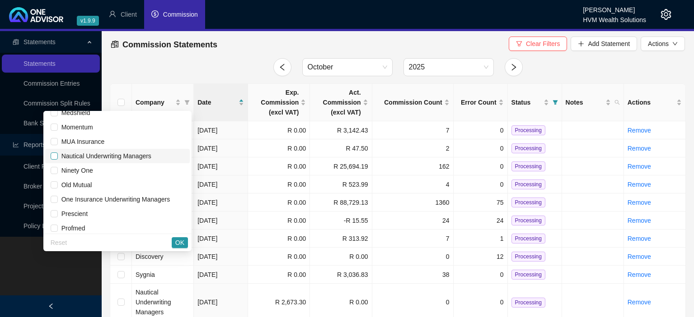
click at [57, 158] on input "checkbox" at bounding box center [54, 156] width 7 height 7
checkbox input "true"
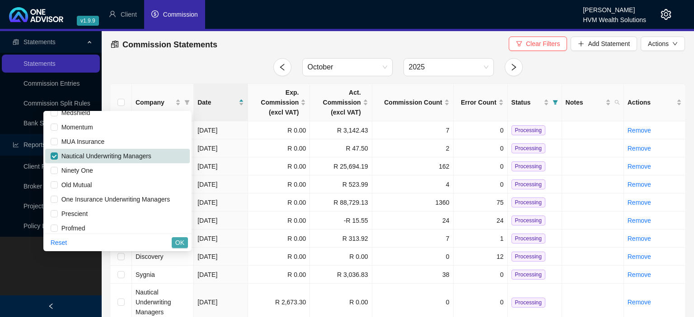
click at [175, 243] on button "OK" at bounding box center [180, 243] width 16 height 11
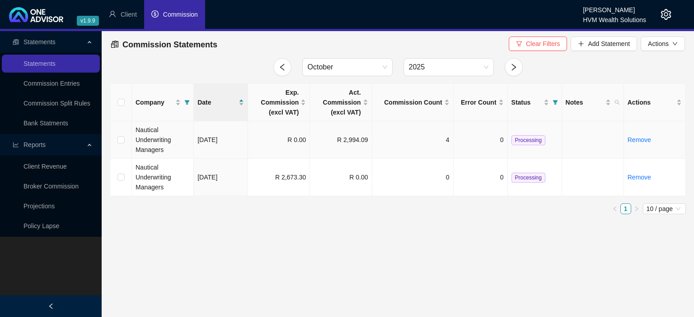
click at [346, 144] on td "R 2,994.09" at bounding box center [341, 139] width 62 height 37
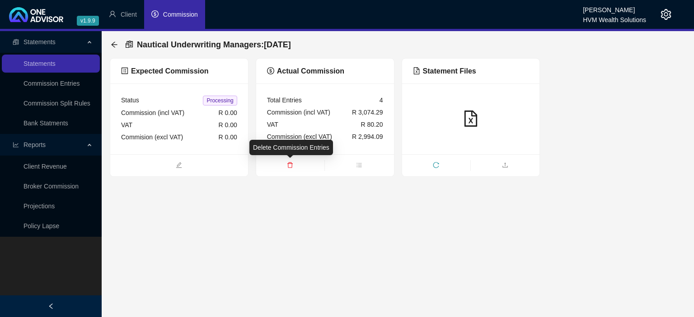
click at [288, 165] on icon "delete" at bounding box center [289, 166] width 5 height 6
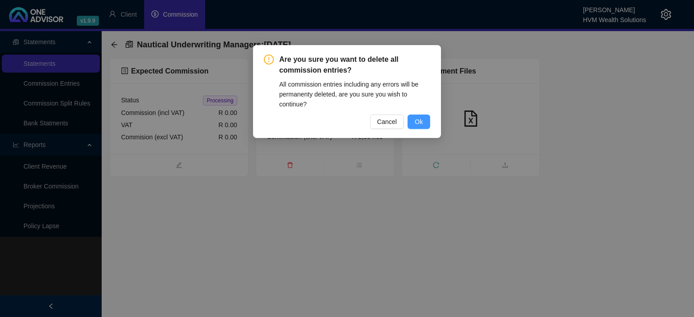
click at [417, 126] on span "Ok" at bounding box center [418, 122] width 8 height 10
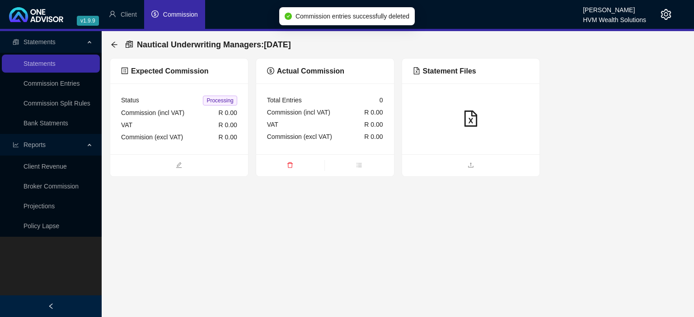
click at [455, 134] on div at bounding box center [471, 119] width 138 height 71
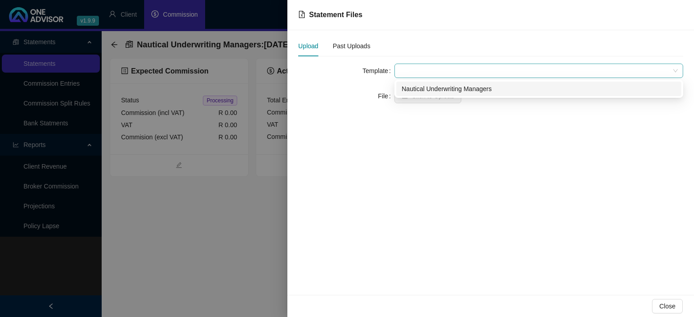
click at [427, 65] on span at bounding box center [539, 71] width 278 height 14
click at [425, 91] on div "Nautical Underwriting Managers" at bounding box center [538, 89] width 274 height 10
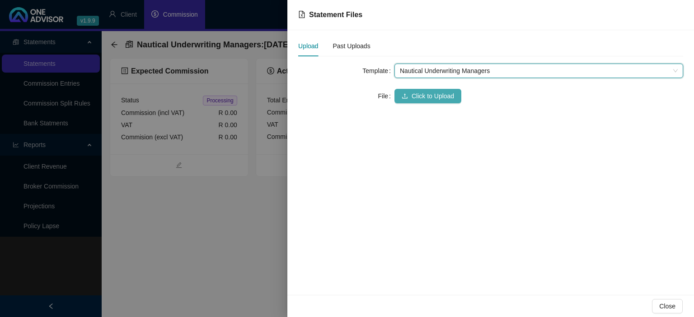
click at [421, 99] on span "Click to Upload" at bounding box center [432, 96] width 42 height 10
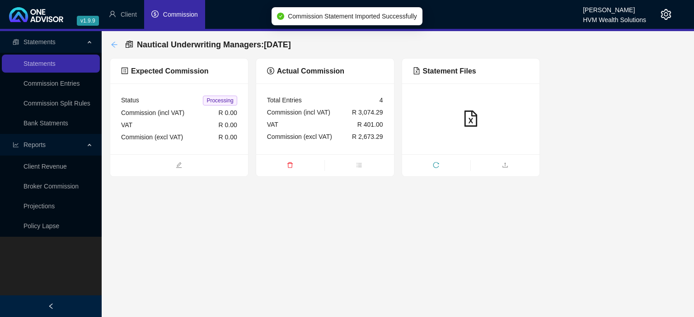
click at [112, 44] on icon "arrow-left" at bounding box center [114, 44] width 7 height 7
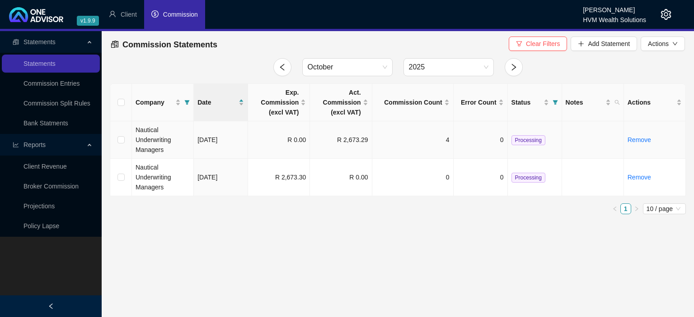
click at [125, 142] on td at bounding box center [121, 139] width 22 height 37
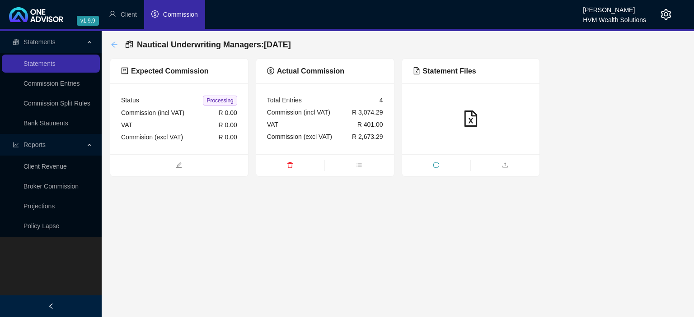
click at [113, 46] on icon "arrow-left" at bounding box center [114, 45] width 6 height 6
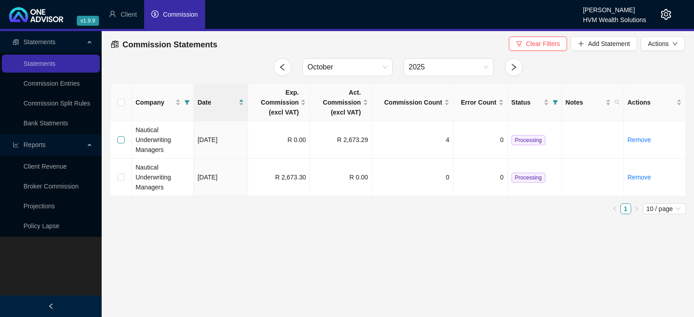
click at [120, 140] on input "checkbox" at bounding box center [120, 139] width 7 height 7
checkbox input "true"
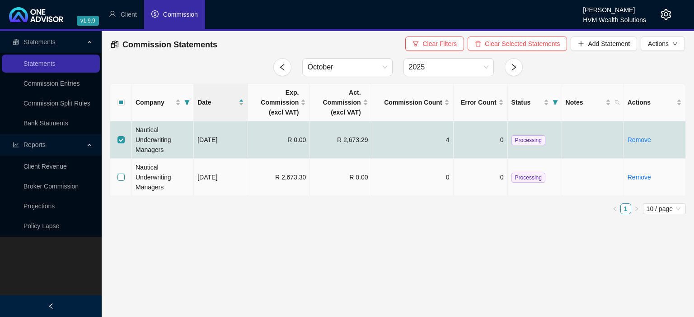
click at [117, 178] on input "checkbox" at bounding box center [120, 177] width 7 height 7
checkbox input "true"
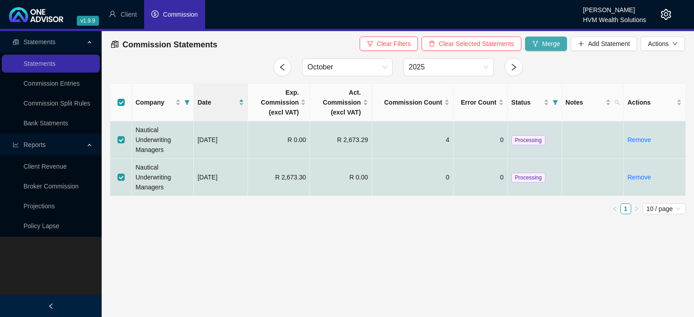
click at [536, 48] on button "Merge" at bounding box center [546, 44] width 42 height 14
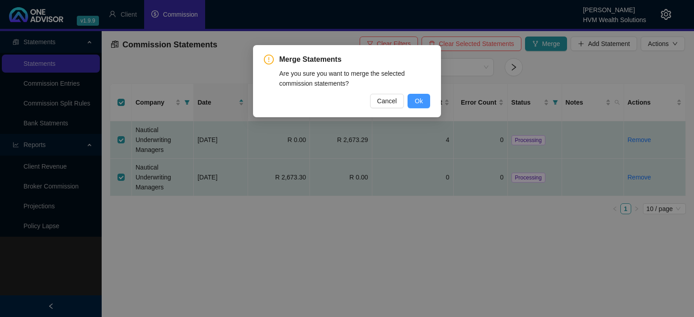
click at [418, 101] on span "Ok" at bounding box center [418, 101] width 8 height 10
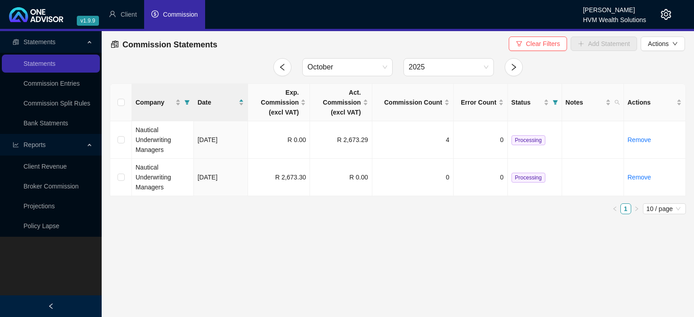
checkbox input "false"
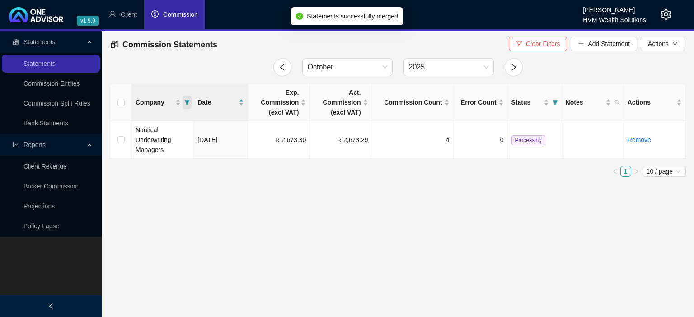
click at [186, 102] on icon "filter" at bounding box center [187, 102] width 5 height 5
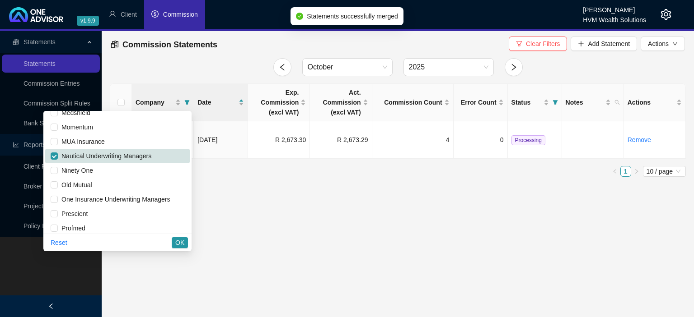
scroll to position [498, 0]
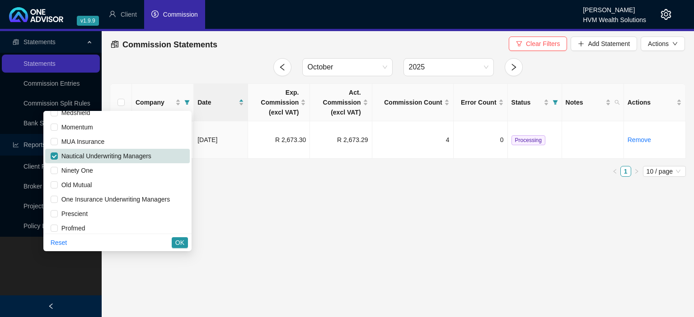
click at [303, 213] on main "Statements Statements Commission Entries Commission Split Rules Bank Statments …" at bounding box center [347, 174] width 694 height 286
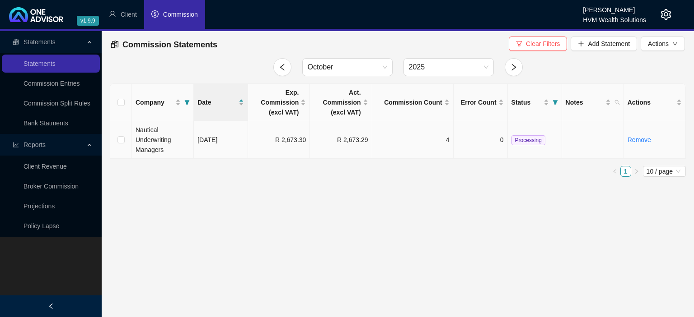
click at [516, 140] on span "Processing" at bounding box center [528, 140] width 34 height 10
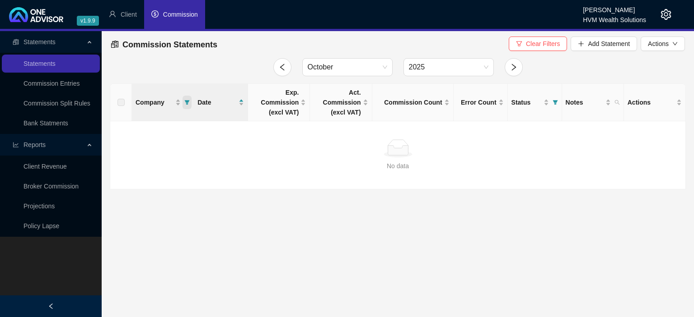
click at [187, 103] on icon "filter" at bounding box center [186, 102] width 5 height 5
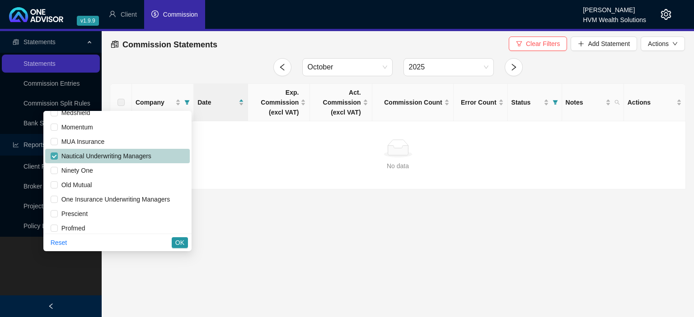
click at [58, 157] on input "checkbox" at bounding box center [54, 156] width 7 height 7
checkbox input "false"
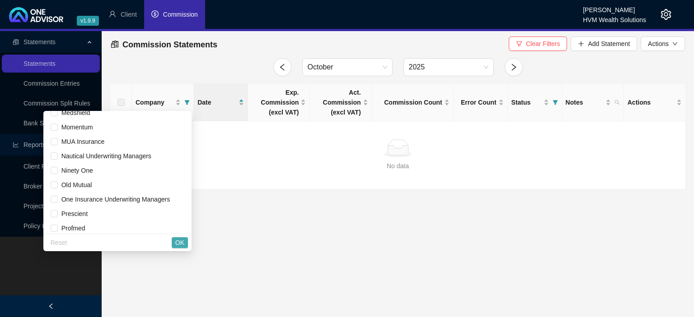
click at [185, 242] on button "OK" at bounding box center [180, 243] width 16 height 11
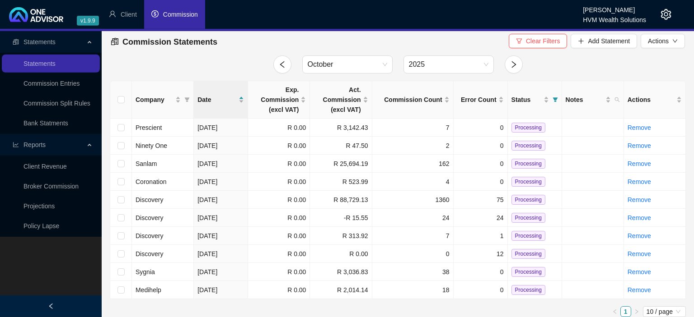
scroll to position [0, 0]
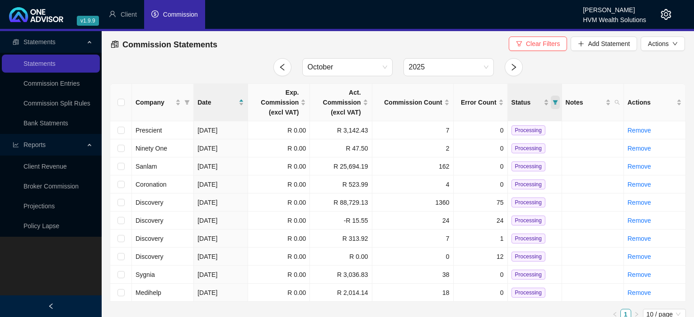
click at [559, 103] on span "Status" at bounding box center [554, 103] width 9 height 14
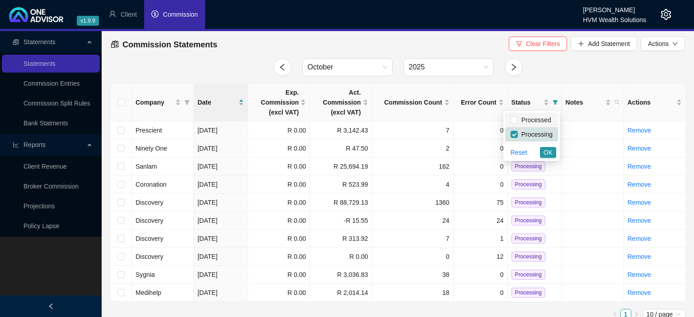
click at [534, 121] on span "Processed" at bounding box center [533, 119] width 33 height 7
click at [542, 151] on button "OK" at bounding box center [548, 152] width 16 height 11
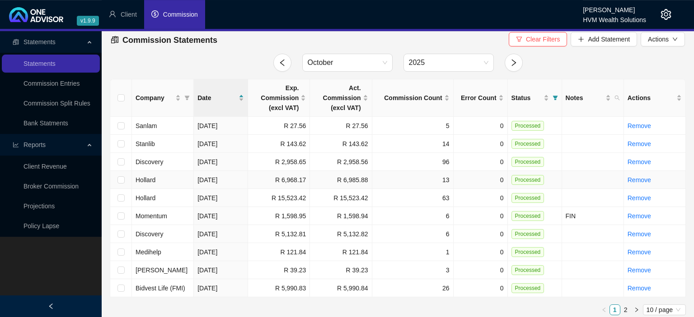
scroll to position [9, 0]
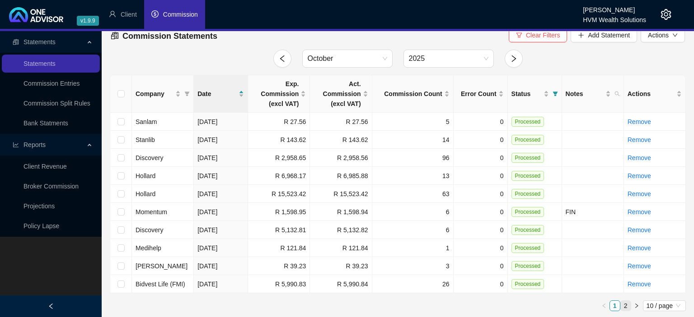
click at [623, 304] on link "2" at bounding box center [625, 306] width 10 height 10
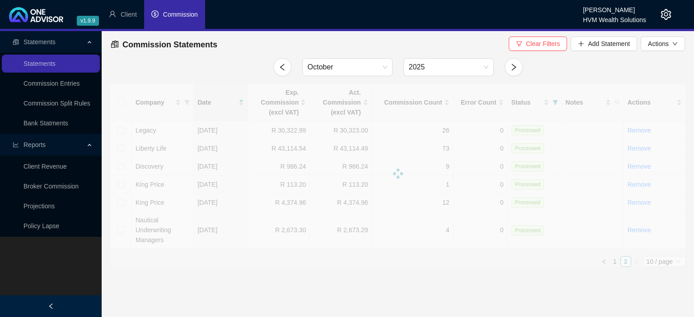
scroll to position [0, 0]
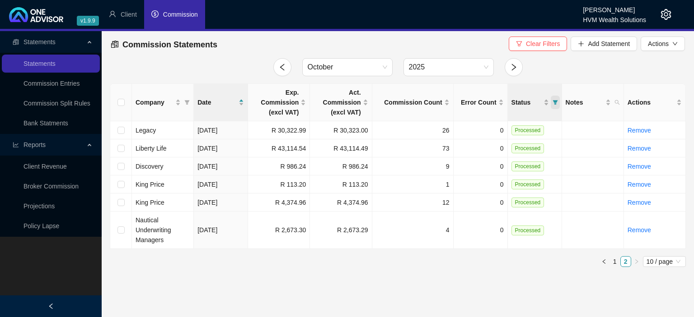
click at [555, 103] on icon "filter" at bounding box center [554, 102] width 5 height 5
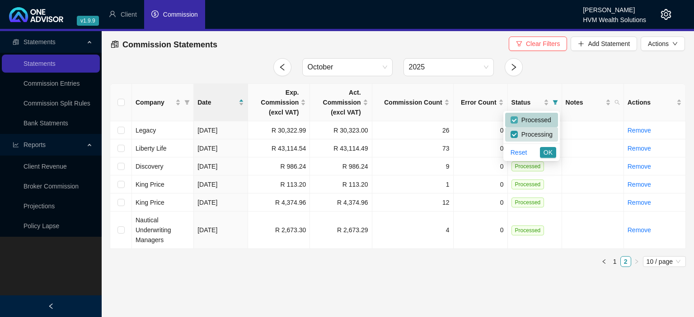
click at [517, 121] on input "checkbox" at bounding box center [513, 119] width 7 height 7
checkbox input "false"
click at [546, 153] on span "OK" at bounding box center [547, 153] width 9 height 10
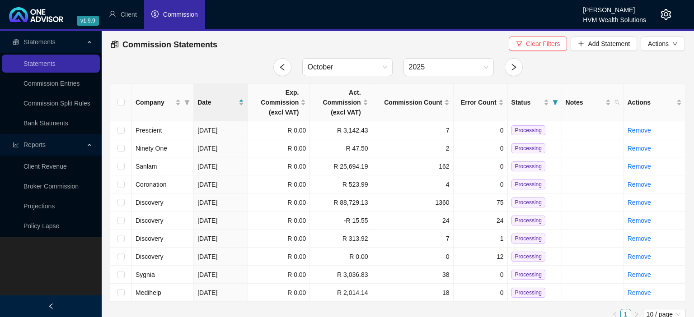
click at [666, 14] on icon "setting" at bounding box center [665, 14] width 11 height 11
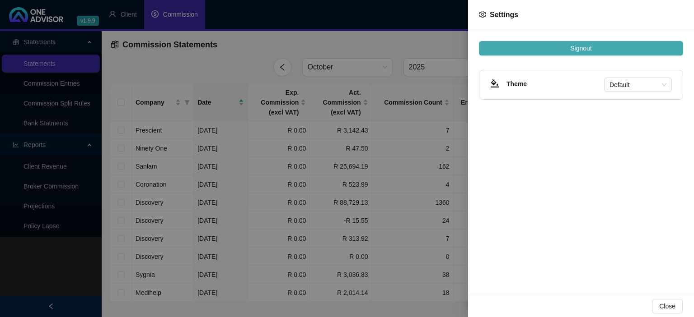
click at [586, 50] on span "Signout" at bounding box center [580, 48] width 21 height 10
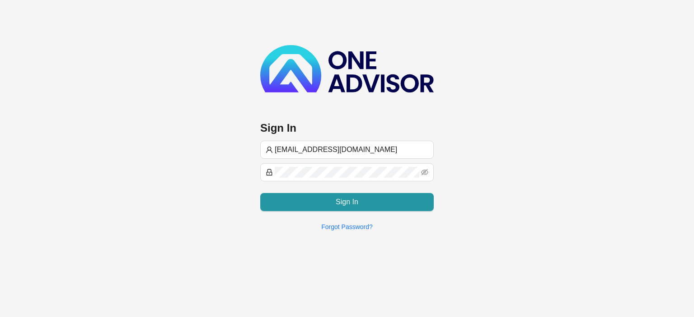
type input "[EMAIL_ADDRESS][DOMAIN_NAME]"
